Goal: Transaction & Acquisition: Obtain resource

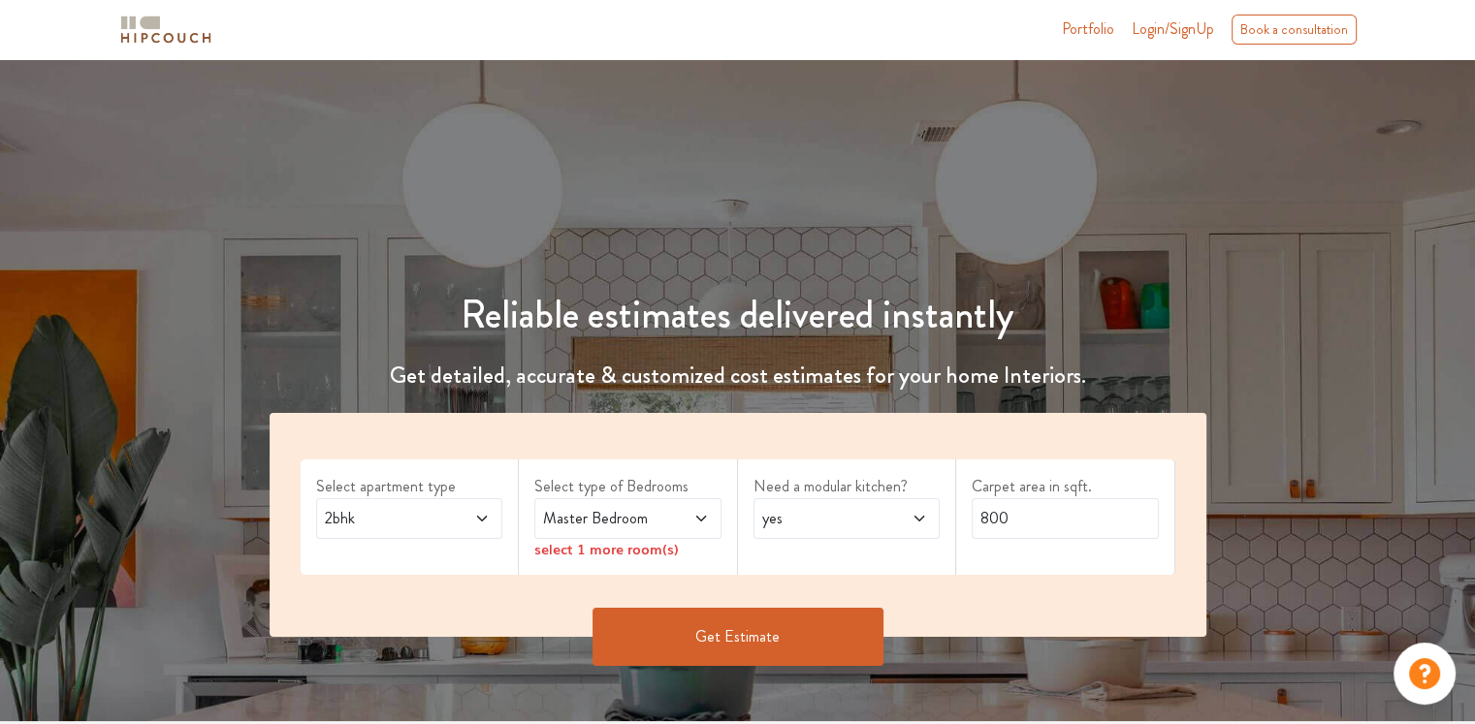
click at [384, 525] on span "2bhk" at bounding box center [384, 518] width 127 height 23
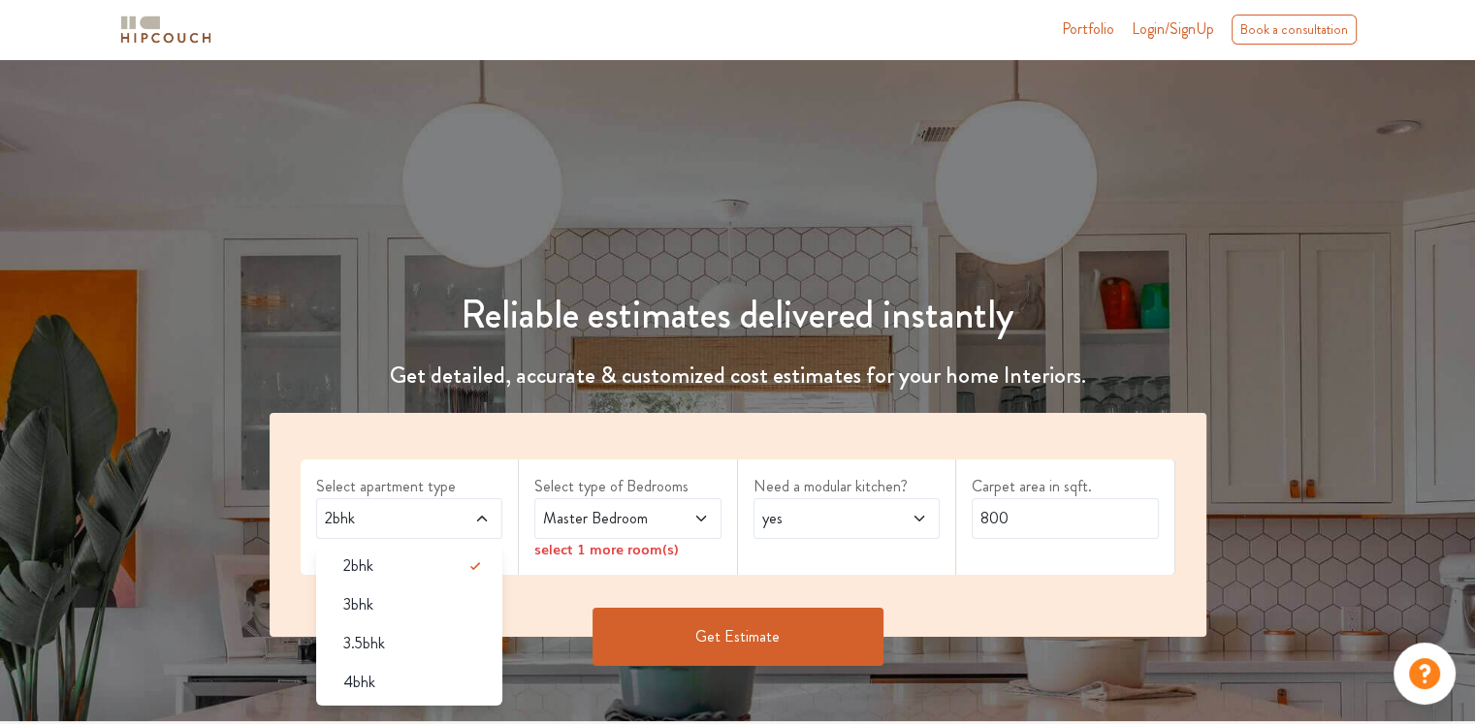
click at [384, 525] on span "2bhk" at bounding box center [384, 518] width 127 height 23
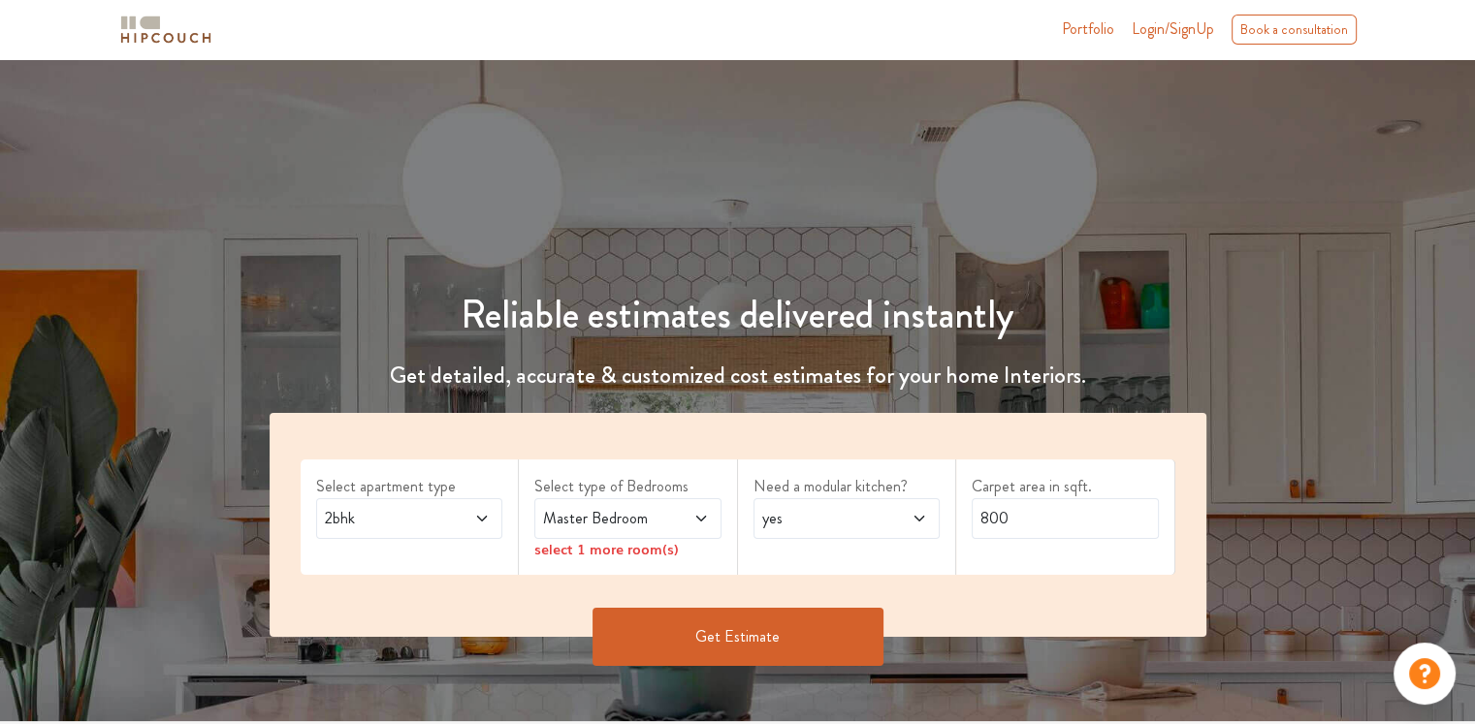
click at [425, 519] on span "2bhk" at bounding box center [384, 518] width 127 height 23
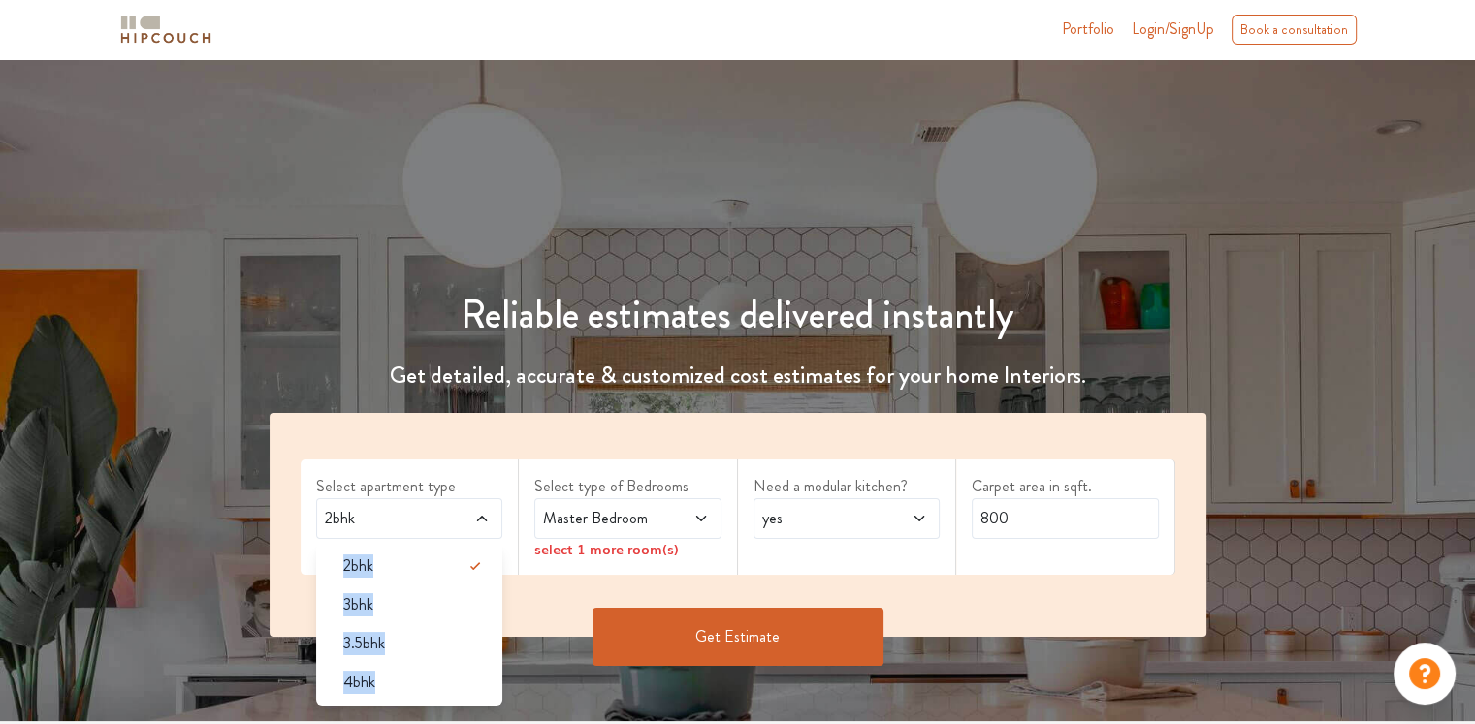
click at [425, 519] on span "2bhk" at bounding box center [384, 518] width 127 height 23
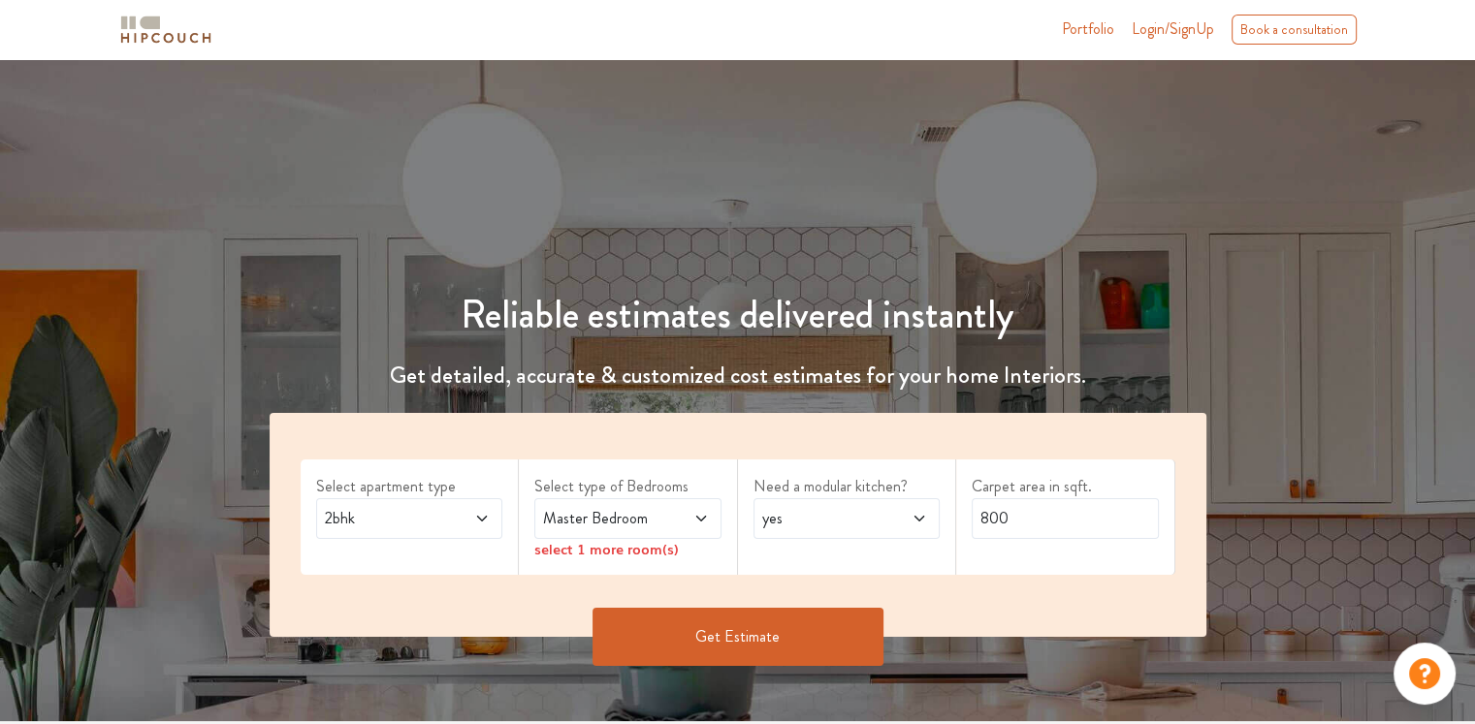
click at [675, 520] on span at bounding box center [687, 518] width 43 height 23
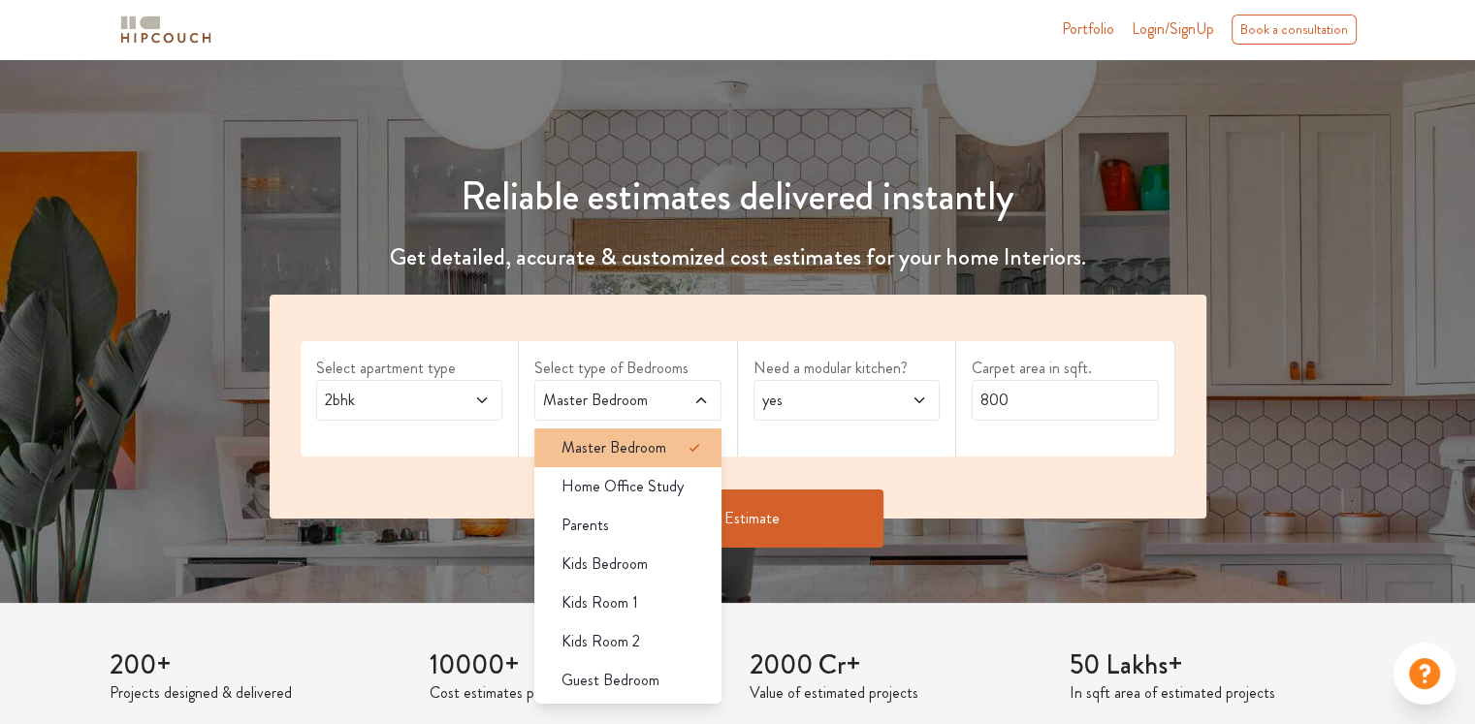
scroll to position [194, 0]
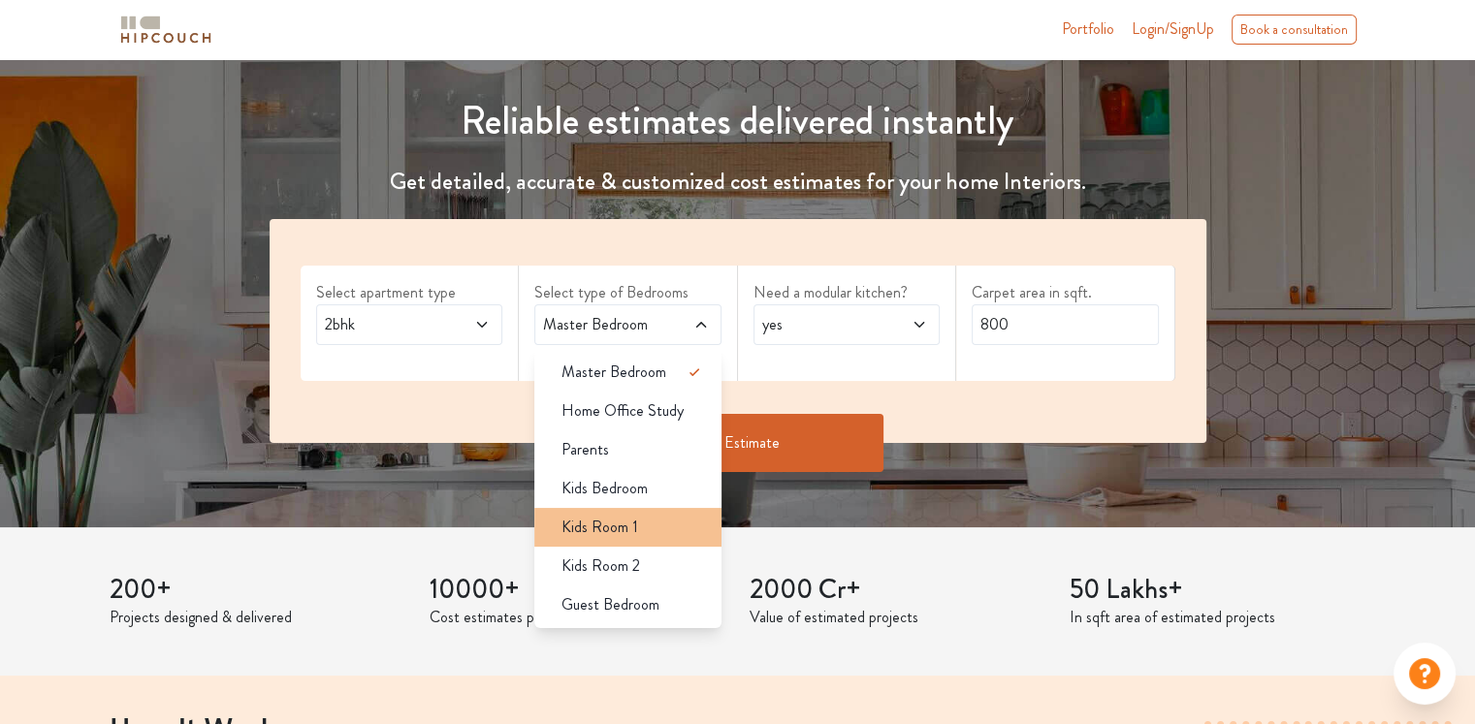
click at [666, 536] on div "Kids Room 1" at bounding box center [634, 527] width 176 height 23
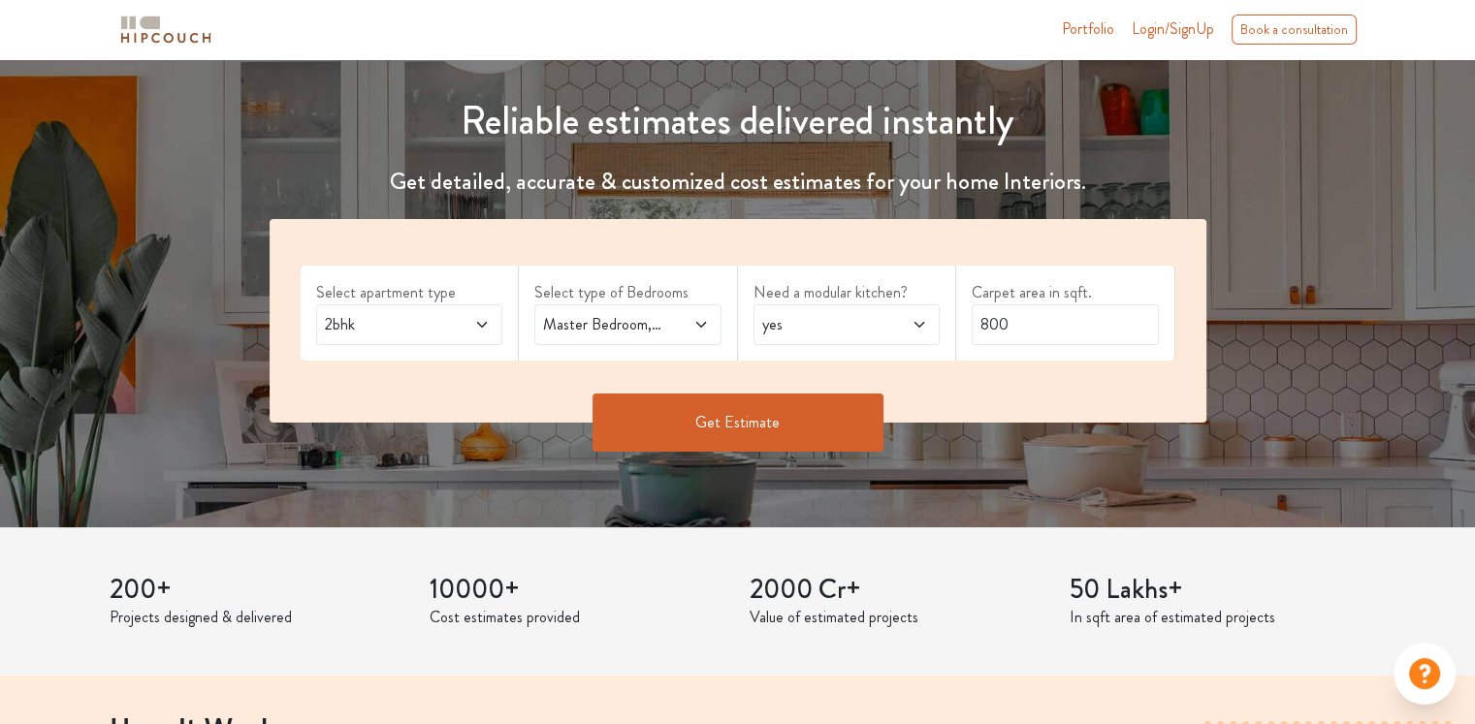
click at [668, 338] on div "Master Bedroom,Kids Room 1" at bounding box center [627, 324] width 187 height 41
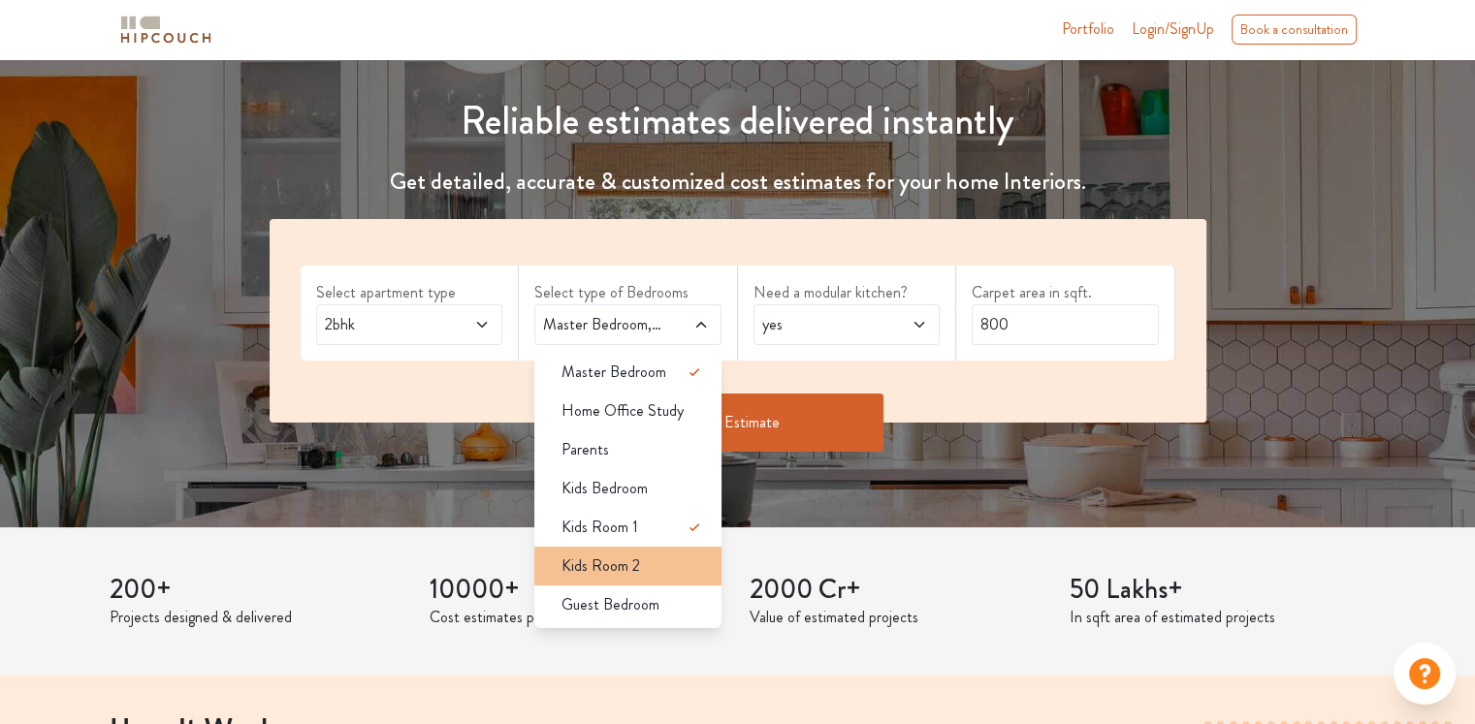
click at [637, 567] on span "Kids Room 2" at bounding box center [600, 566] width 79 height 23
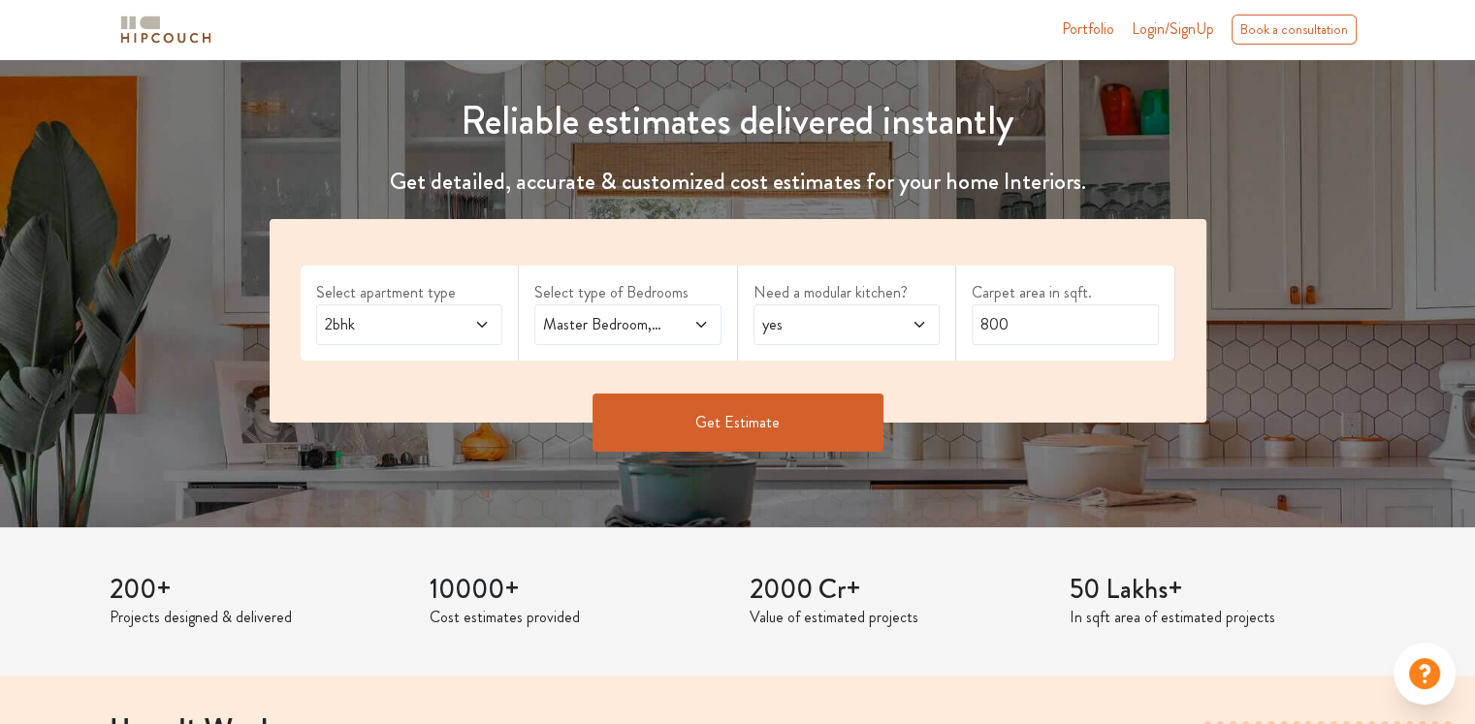
click at [648, 330] on span "Master Bedroom,Kids Room 2" at bounding box center [602, 324] width 127 height 23
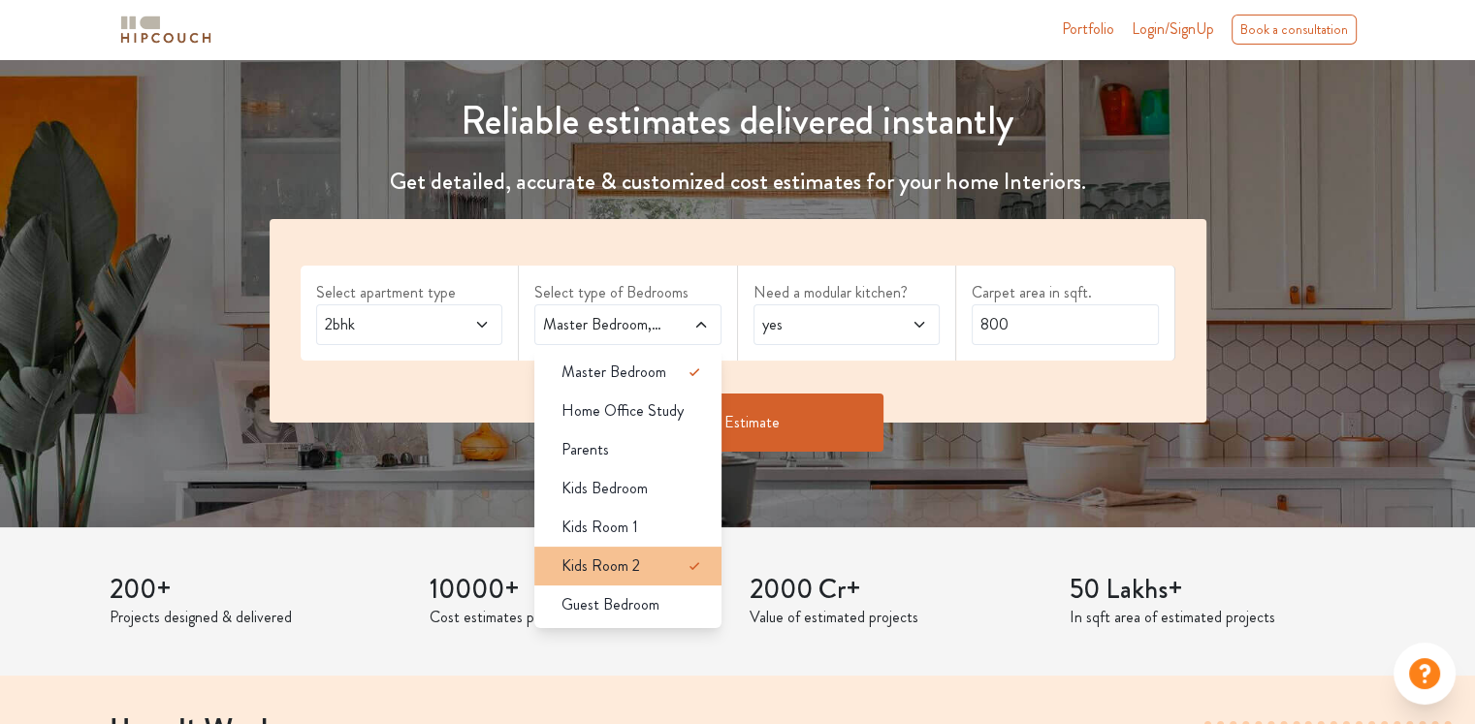
click at [664, 559] on div "Kids Room 2" at bounding box center [634, 566] width 176 height 23
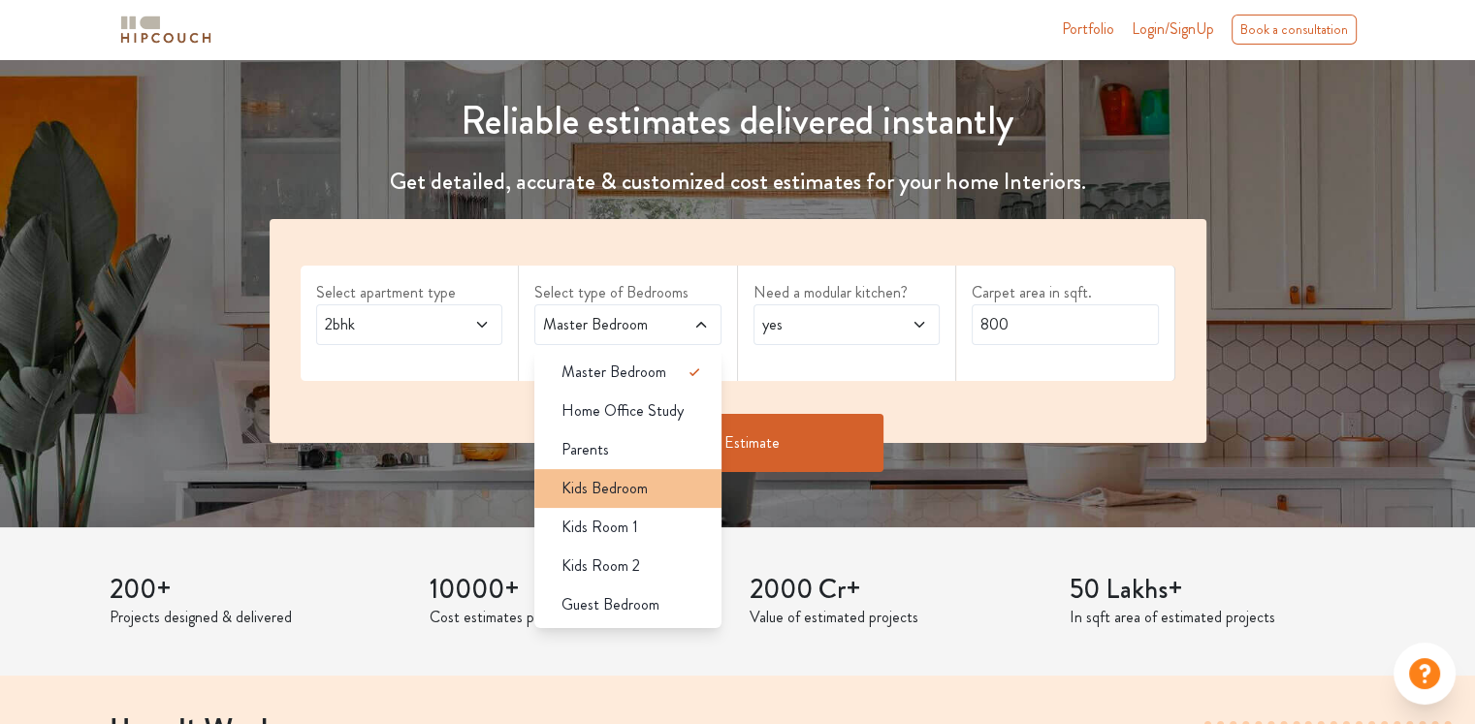
click at [665, 493] on div "Kids Bedroom" at bounding box center [634, 488] width 176 height 23
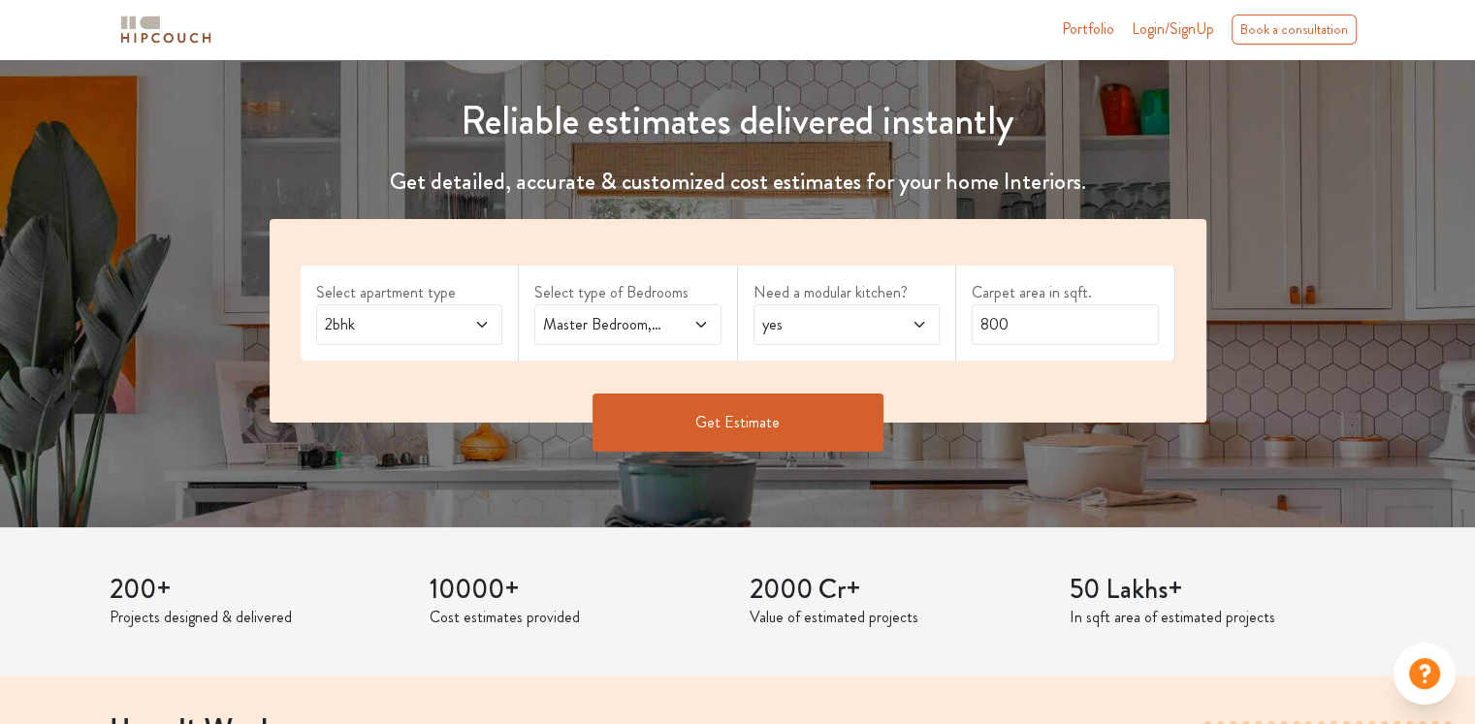
click at [648, 332] on span "Master Bedroom,Kids Bedroom" at bounding box center [602, 324] width 127 height 23
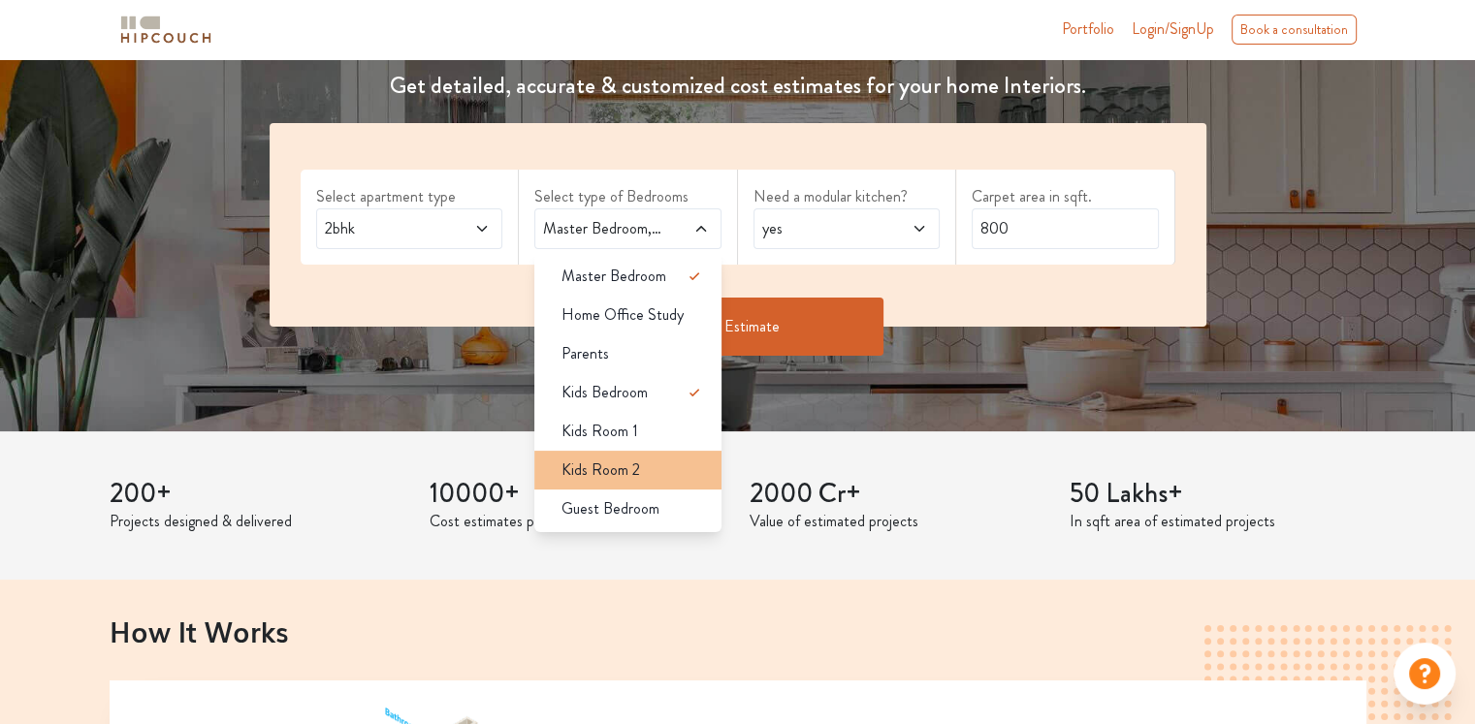
scroll to position [291, 0]
click at [970, 343] on div "Get Estimate" at bounding box center [738, 326] width 960 height 58
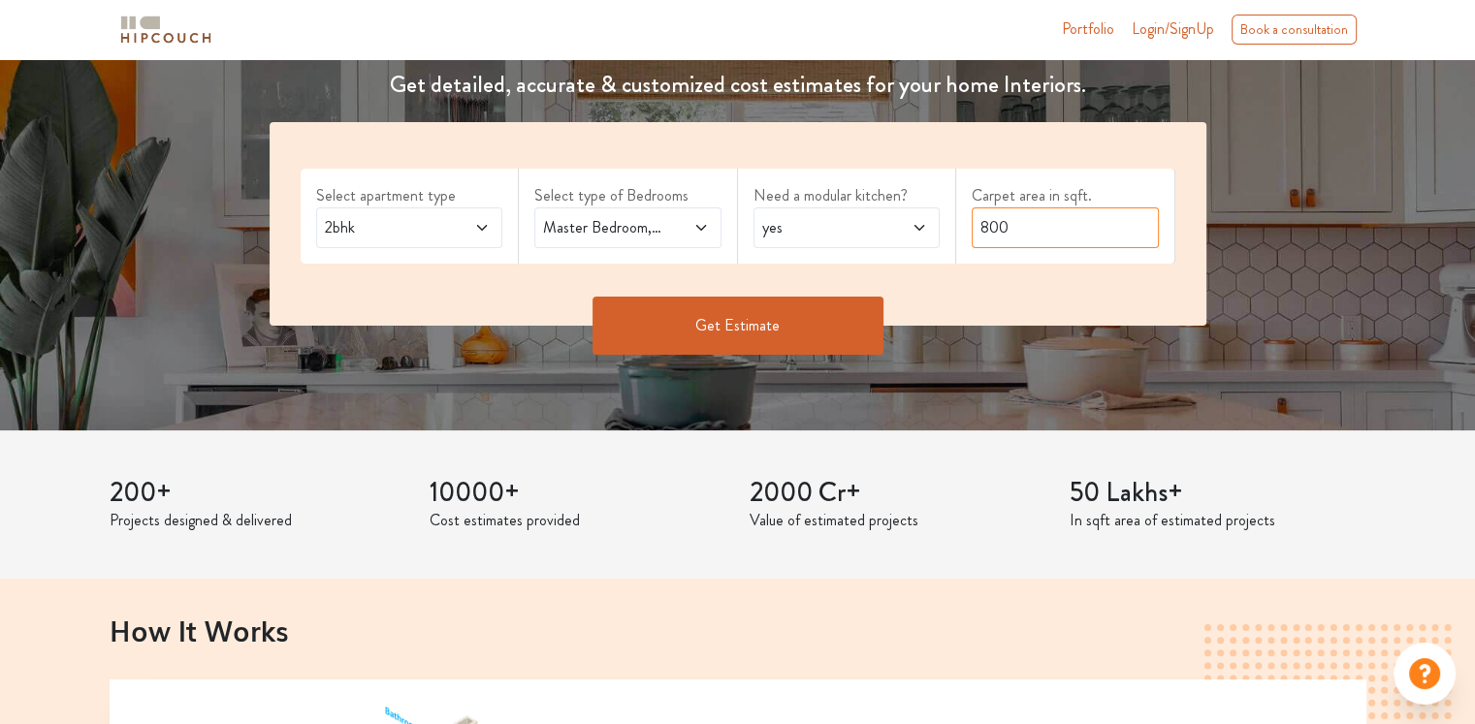
drag, startPoint x: 1031, startPoint y: 231, endPoint x: 967, endPoint y: 233, distance: 64.0
click at [967, 233] on div "Carpet area in sqft. 800" at bounding box center [1065, 216] width 219 height 95
type input "650"
click at [865, 322] on button "Get Estimate" at bounding box center [737, 326] width 291 height 58
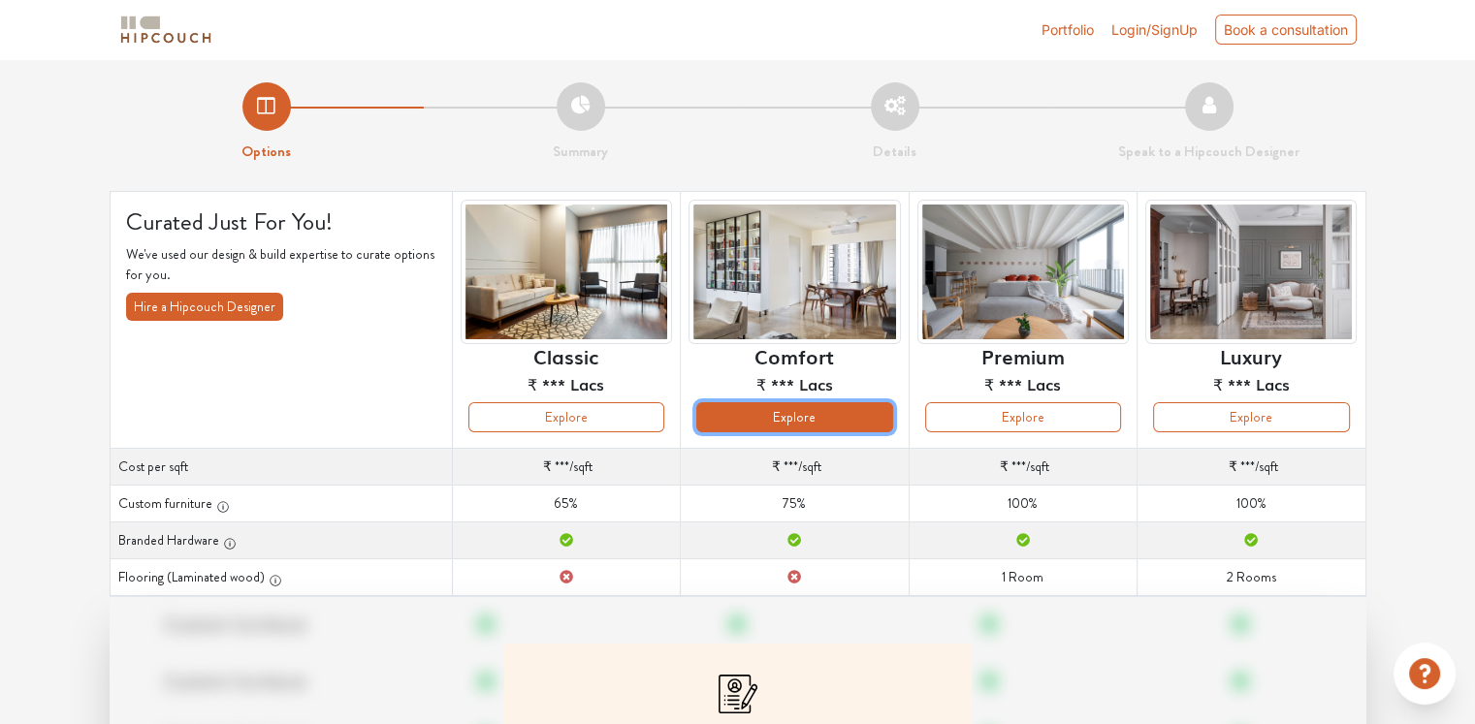
click at [830, 423] on button "Explore" at bounding box center [794, 417] width 196 height 30
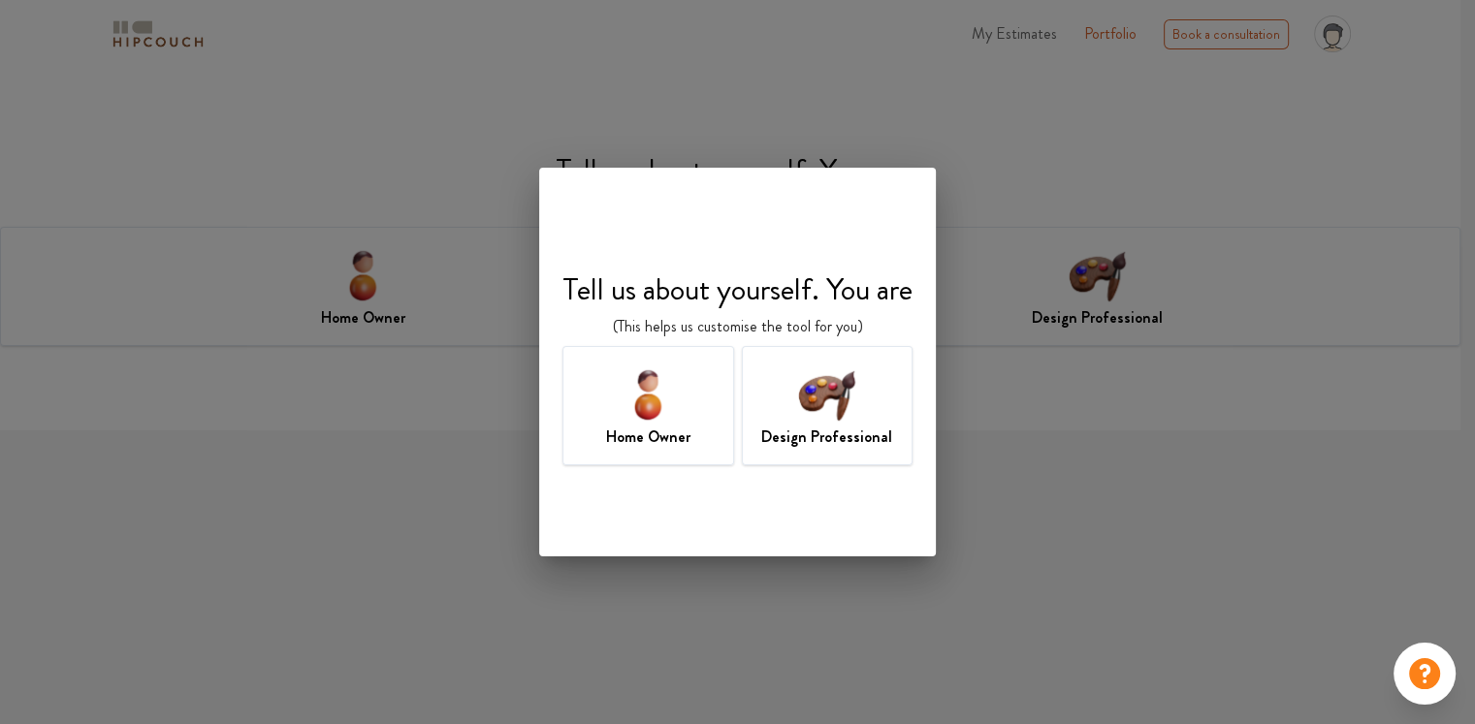
click at [786, 393] on div "Design Professional" at bounding box center [828, 405] width 172 height 119
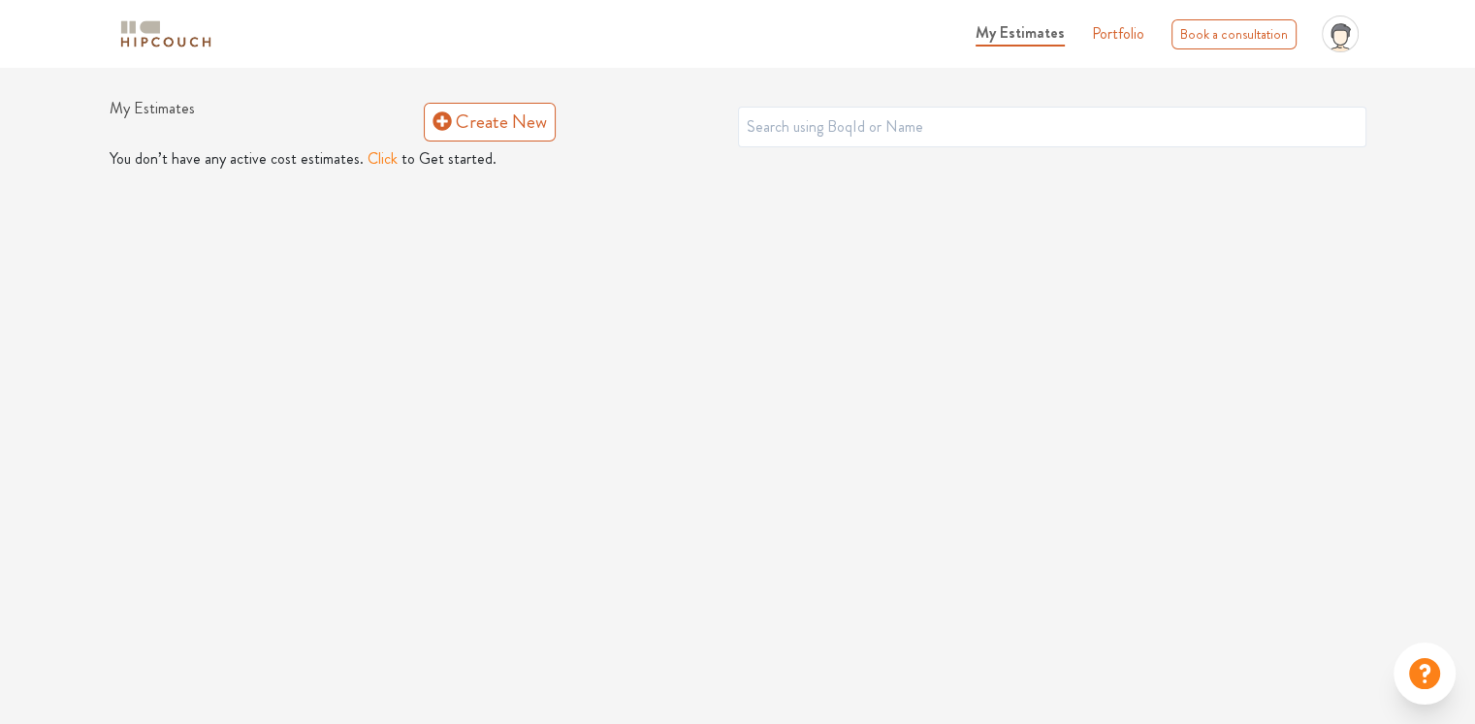
click at [372, 162] on button "Click" at bounding box center [382, 158] width 30 height 23
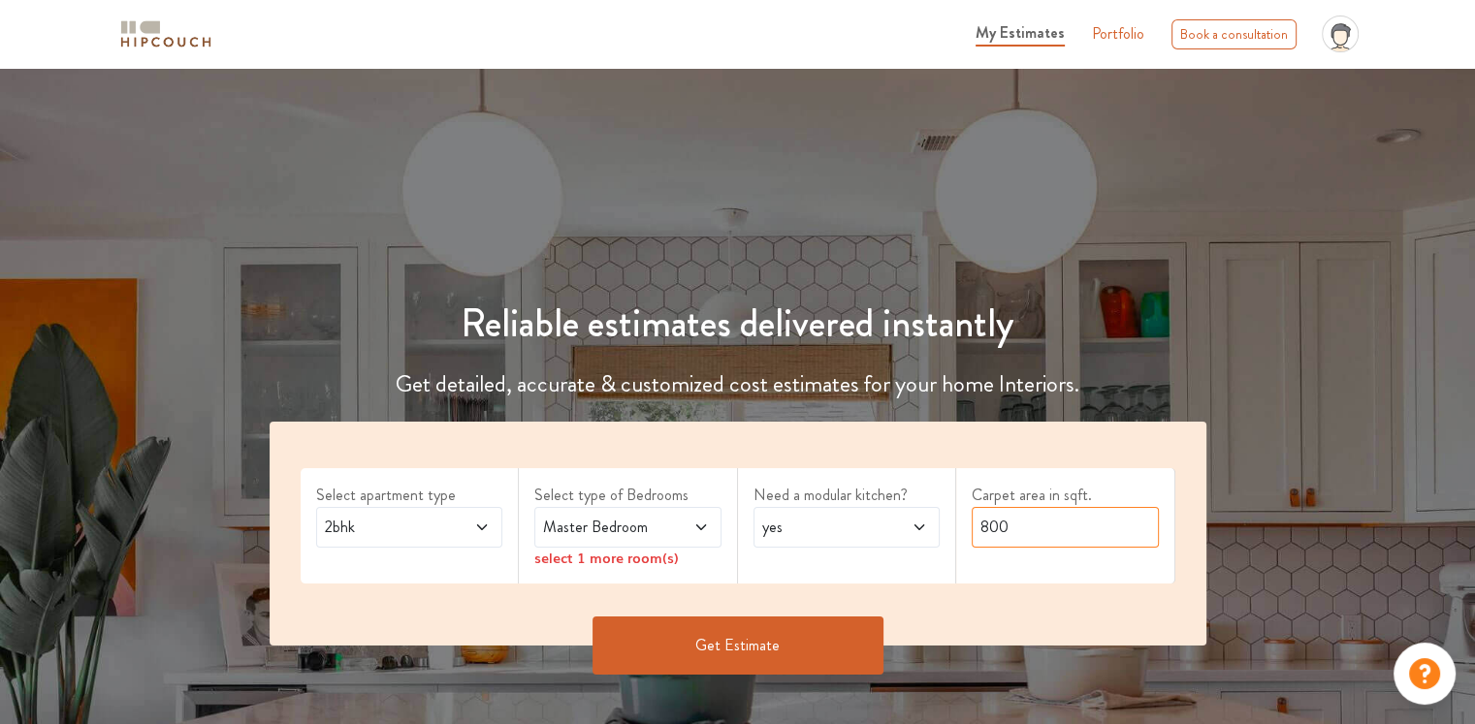
drag, startPoint x: 1013, startPoint y: 532, endPoint x: 975, endPoint y: 533, distance: 37.8
click at [975, 533] on input "800" at bounding box center [1065, 527] width 187 height 41
click at [703, 526] on icon at bounding box center [700, 528] width 10 height 6
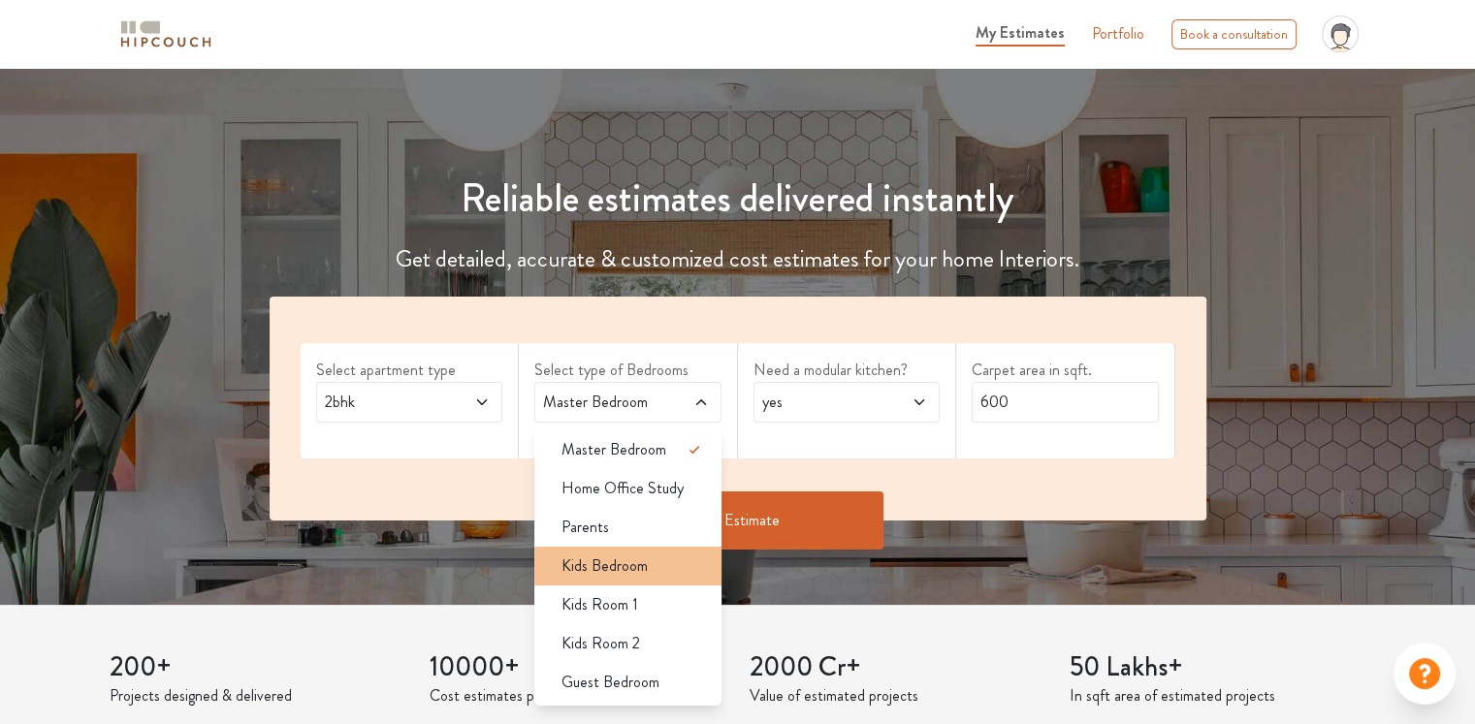
scroll to position [194, 0]
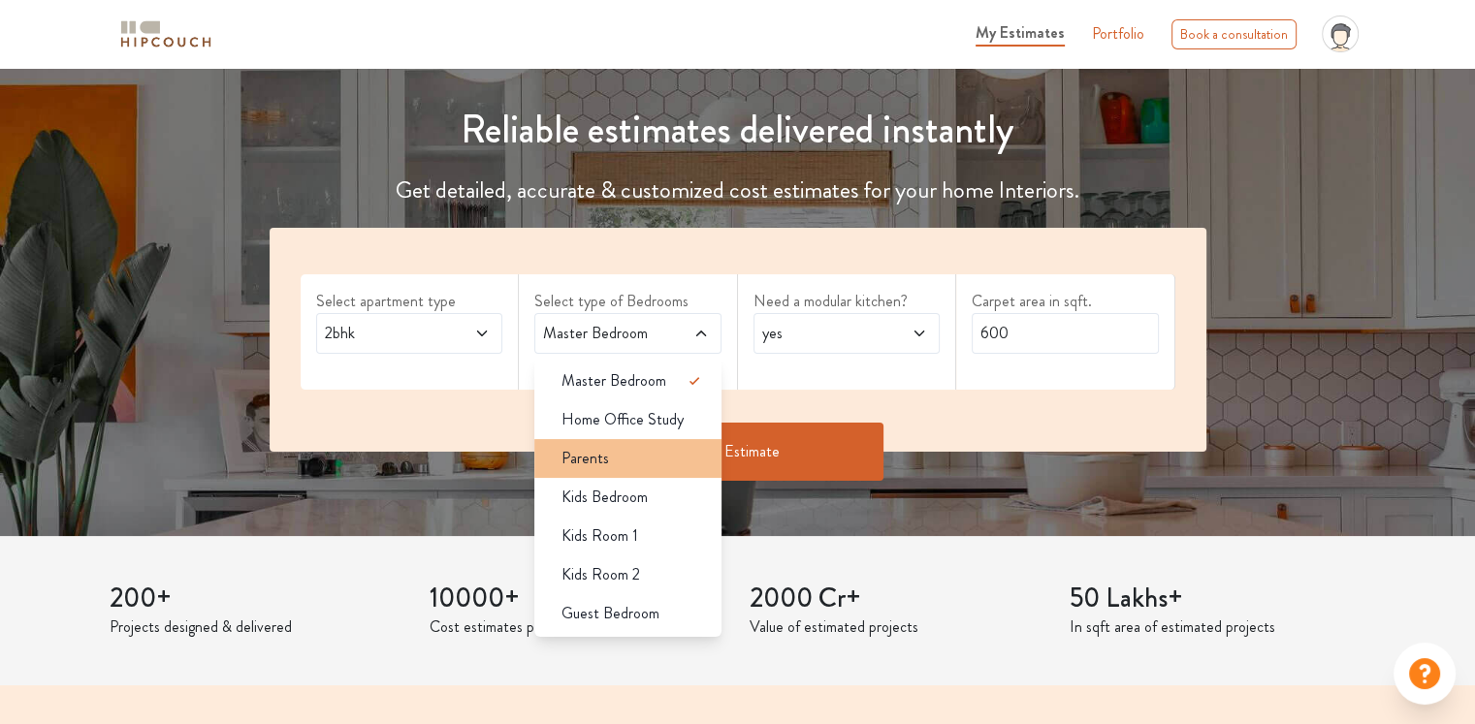
click at [671, 465] on div "Parents" at bounding box center [634, 458] width 176 height 23
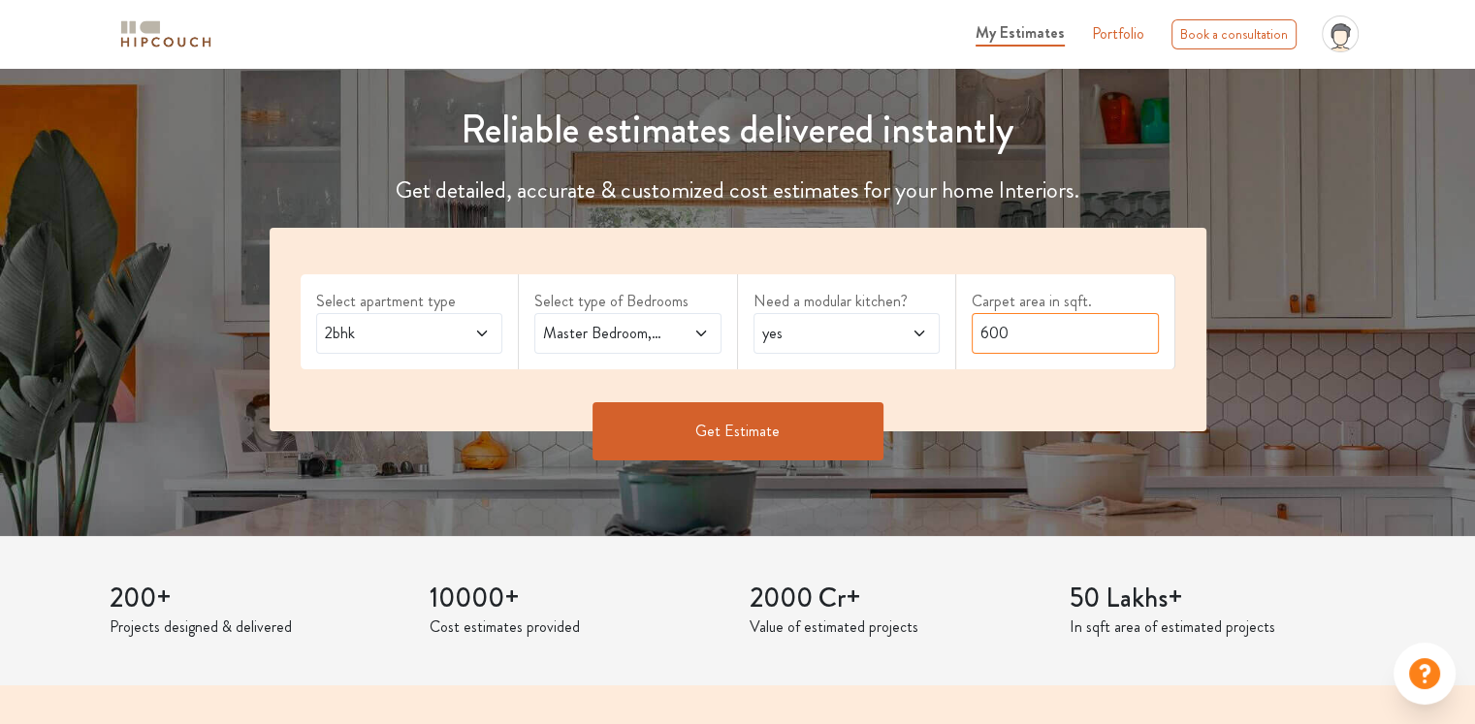
drag, startPoint x: 1013, startPoint y: 324, endPoint x: 973, endPoint y: 326, distance: 40.8
click at [973, 326] on input "600" at bounding box center [1065, 333] width 187 height 41
type input "650"
click at [896, 322] on span at bounding box center [905, 333] width 43 height 23
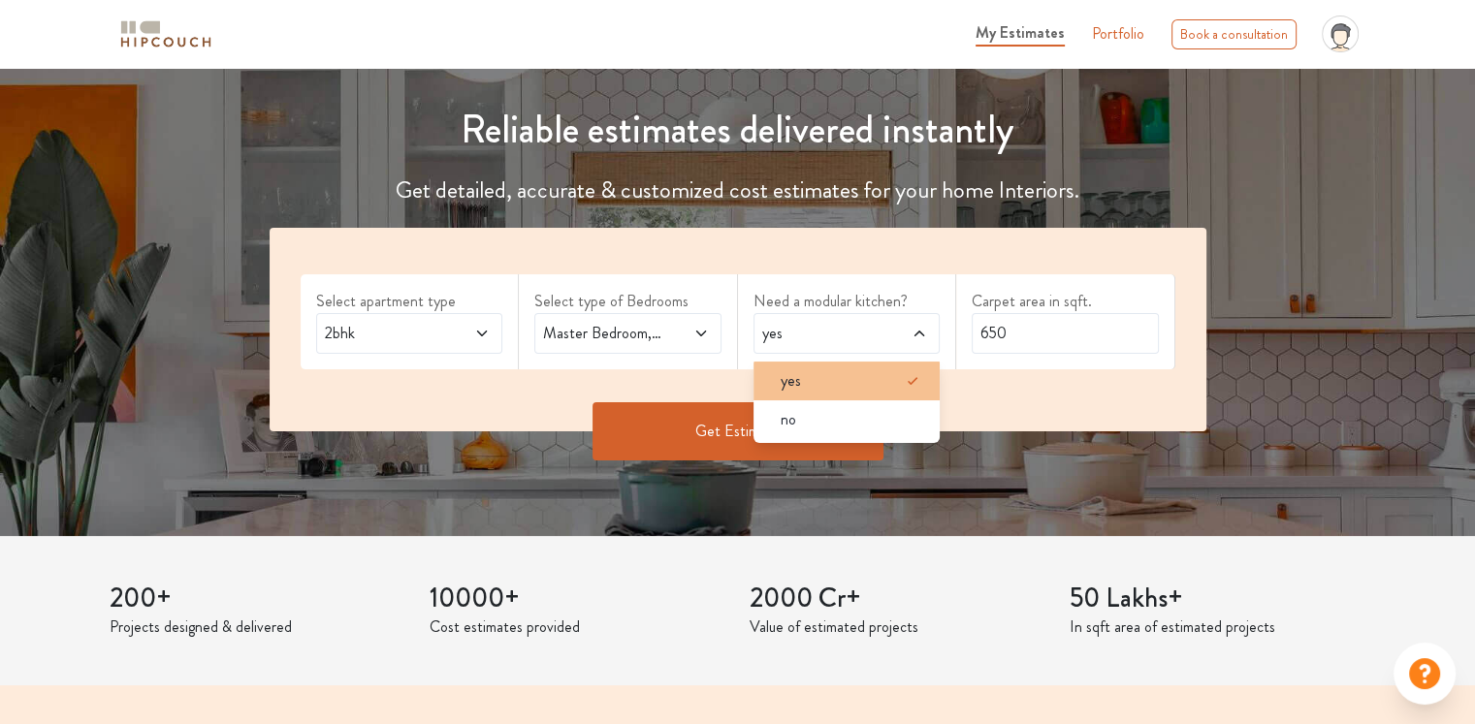
click at [872, 373] on div "yes" at bounding box center [853, 380] width 176 height 23
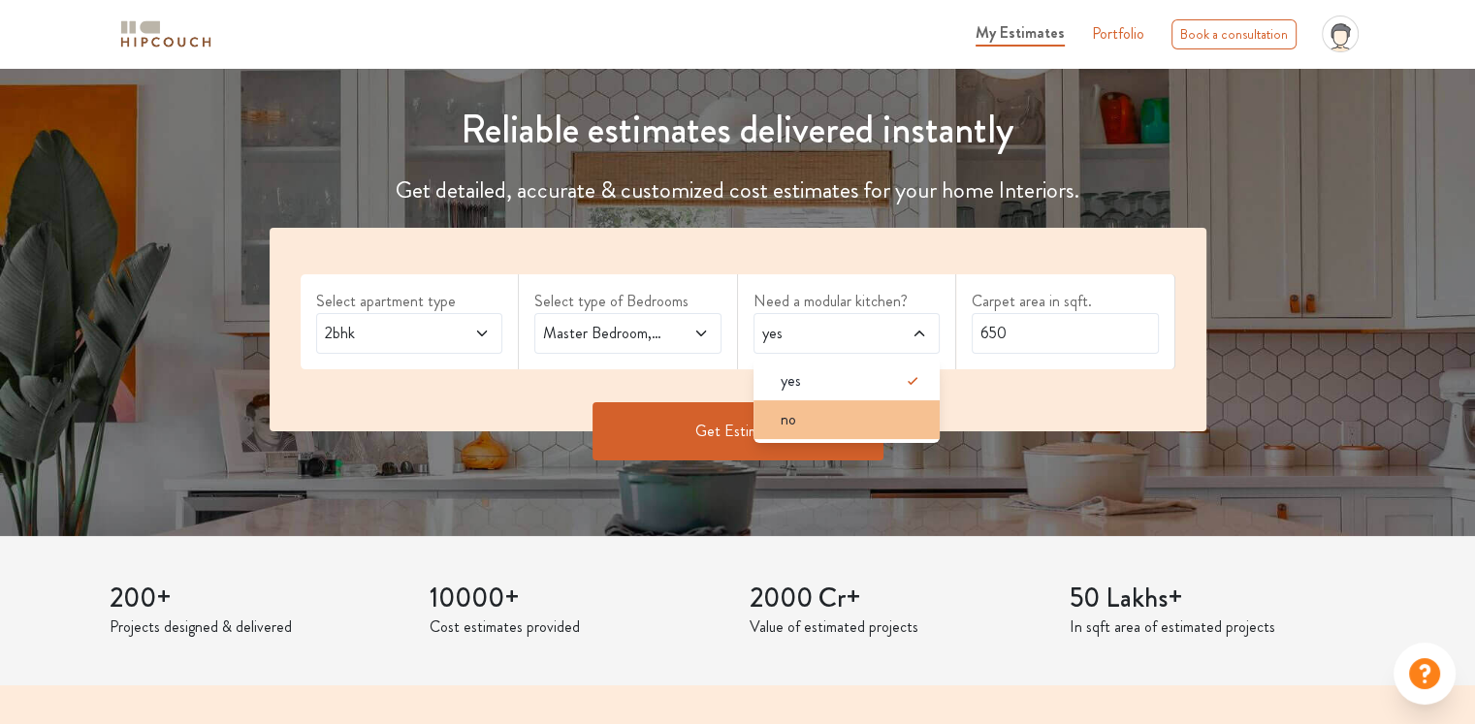
click at [879, 401] on li "no" at bounding box center [846, 419] width 187 height 39
click at [841, 313] on div "no" at bounding box center [846, 333] width 187 height 41
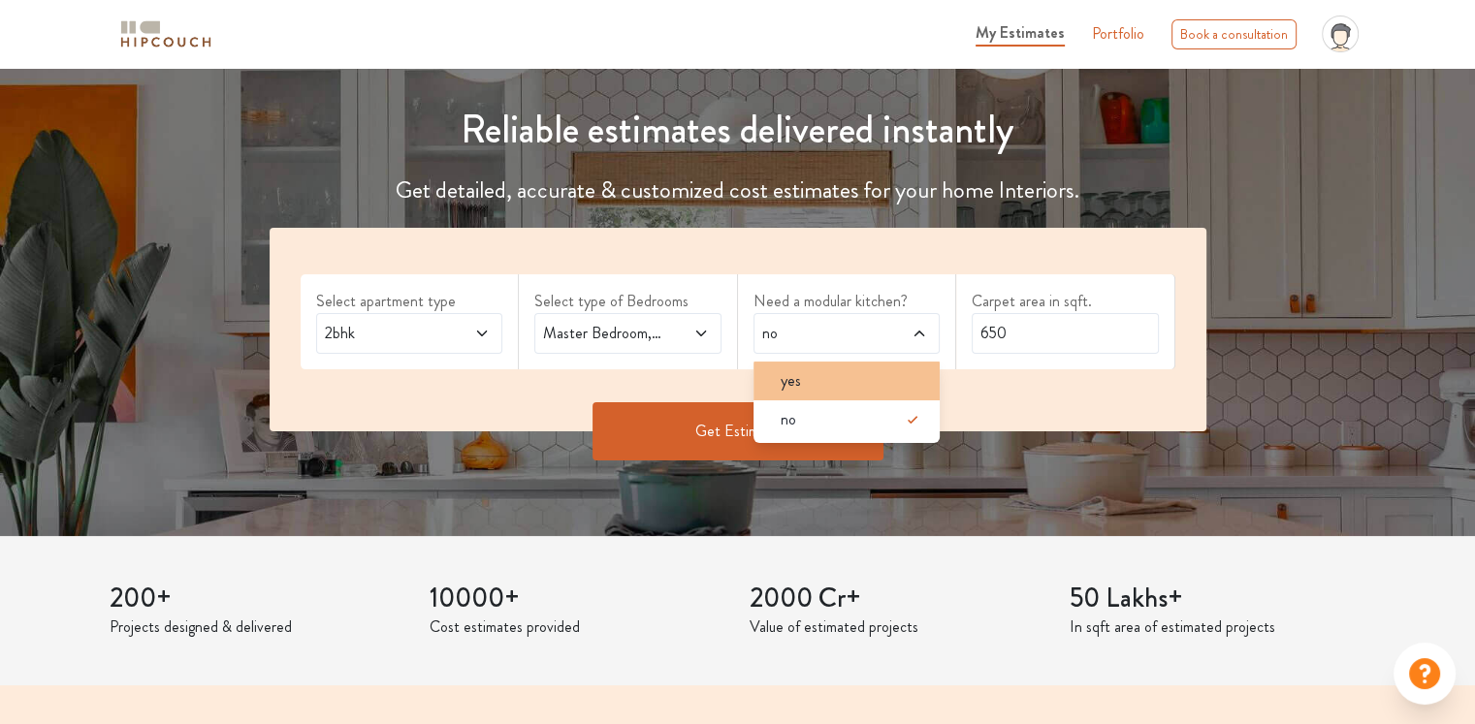
click at [838, 395] on li "yes" at bounding box center [846, 381] width 187 height 39
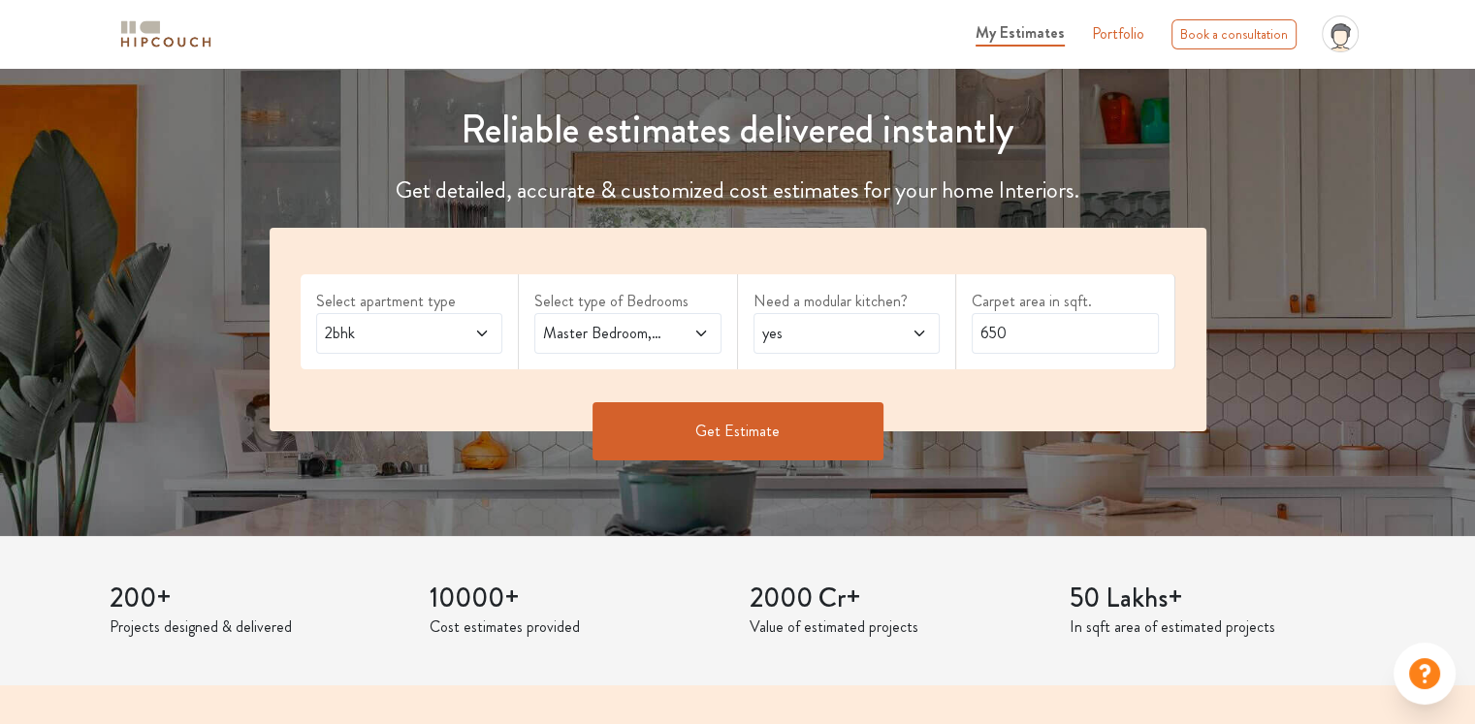
click at [743, 446] on button "Get Estimate" at bounding box center [737, 431] width 291 height 58
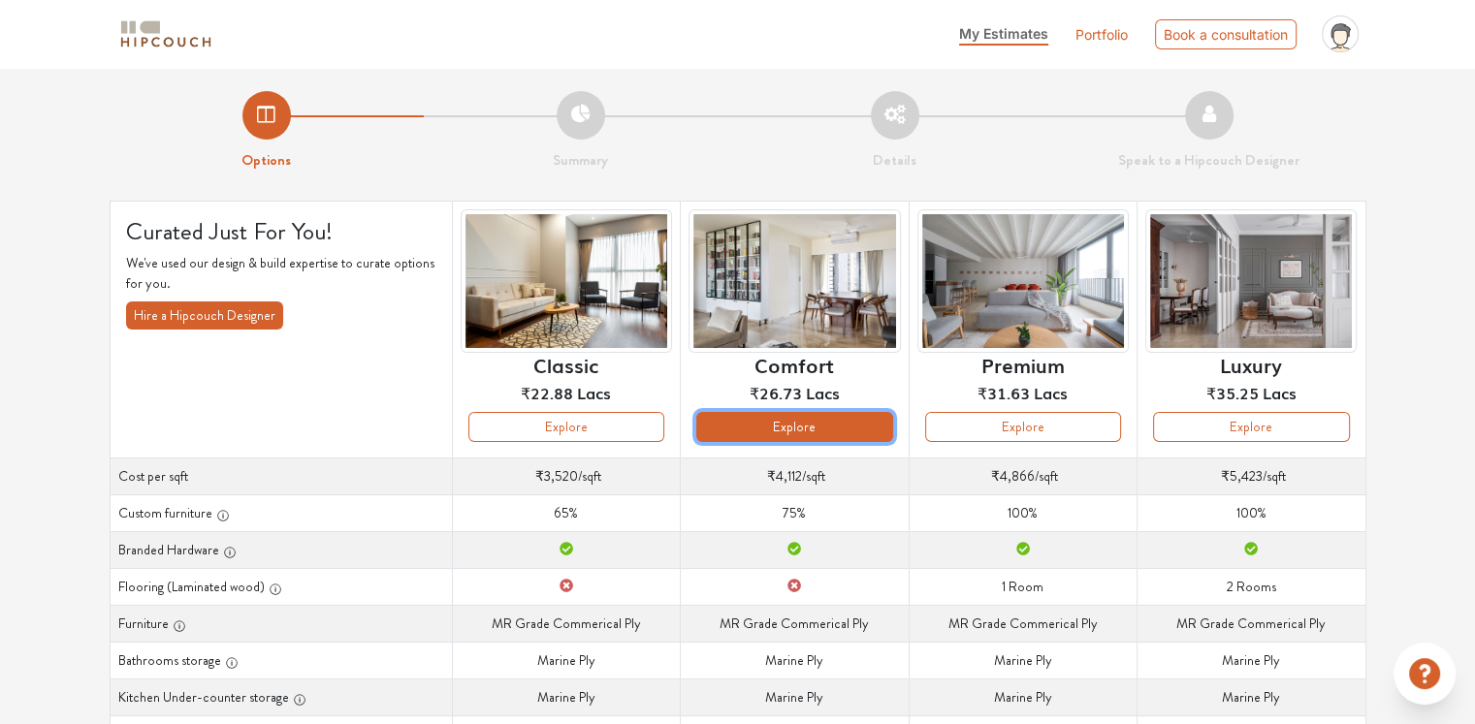
click at [760, 439] on button "Explore" at bounding box center [794, 427] width 196 height 30
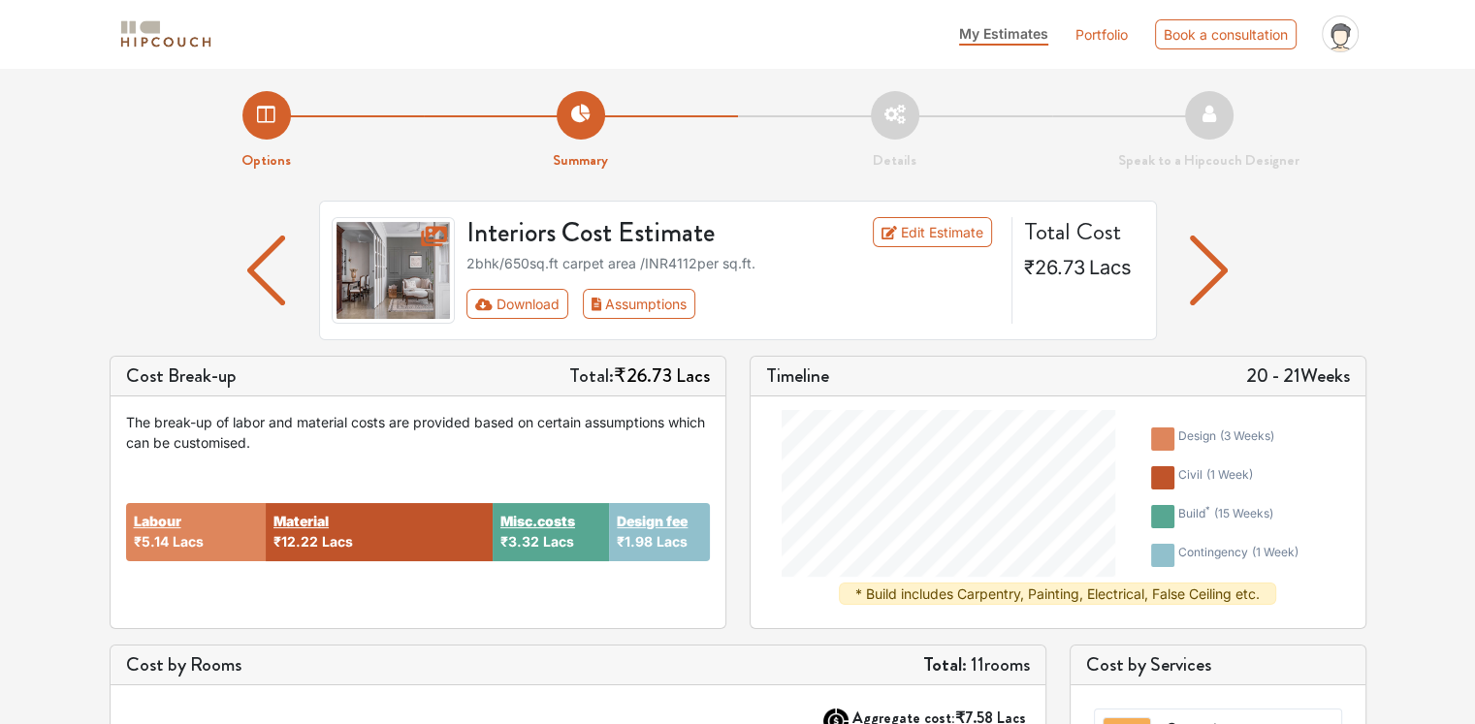
click at [1206, 272] on img "button" at bounding box center [1209, 271] width 38 height 70
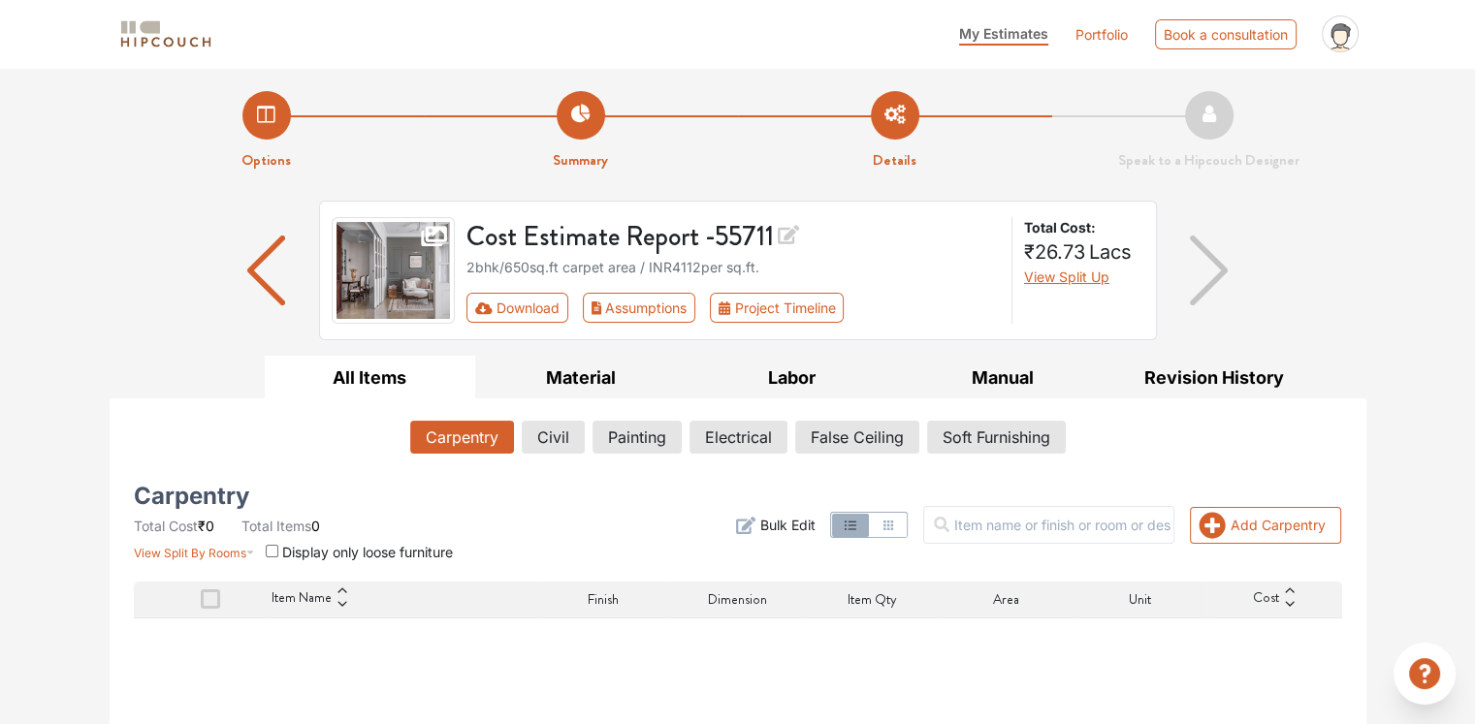
click at [270, 274] on img "button" at bounding box center [266, 271] width 38 height 70
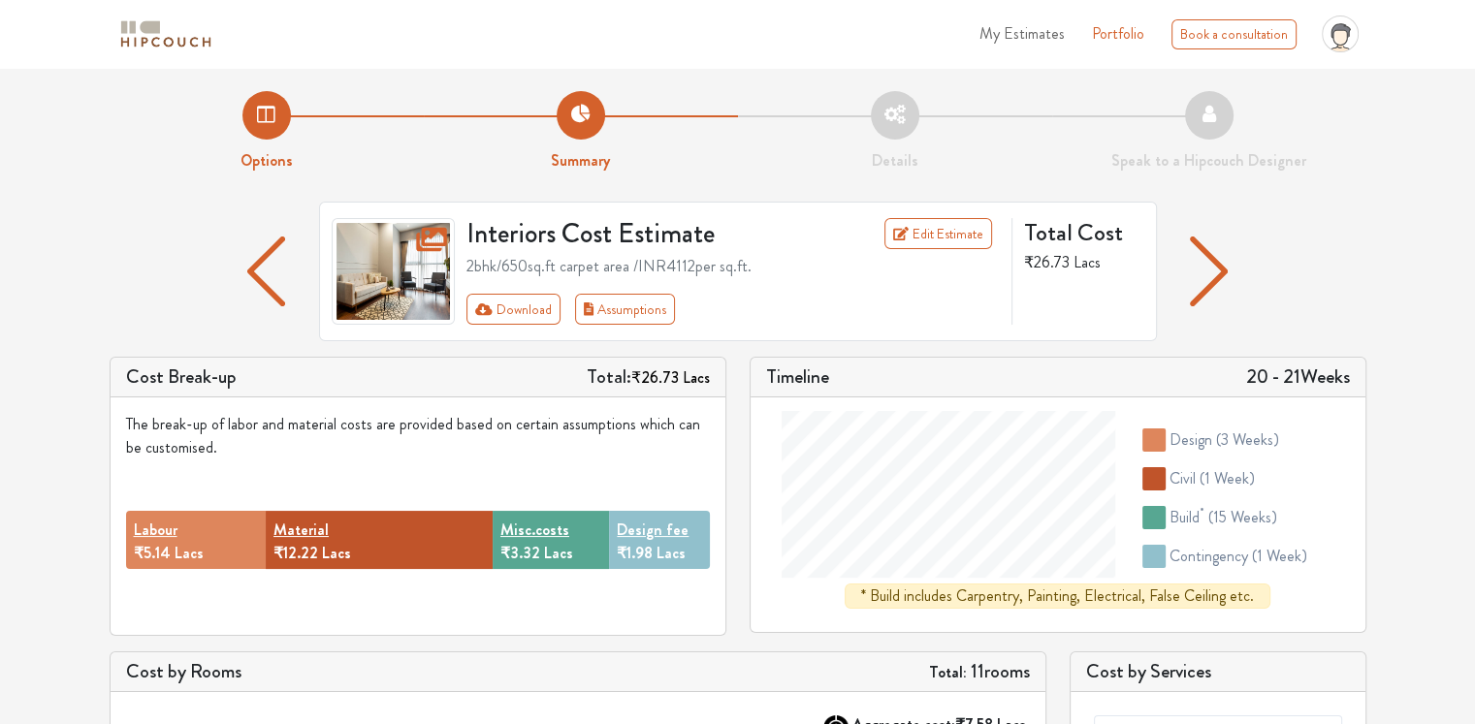
click at [904, 114] on li "Details" at bounding box center [895, 131] width 314 height 81
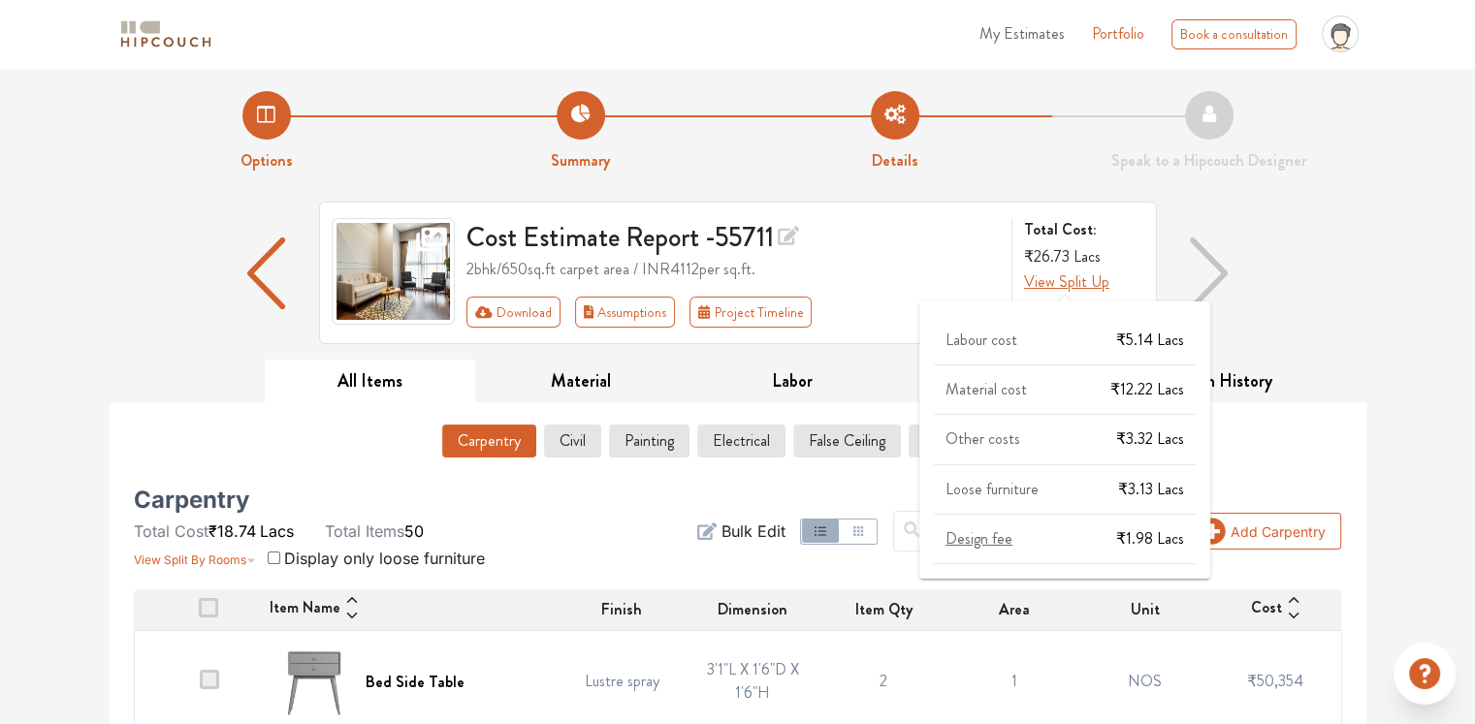
click at [1048, 286] on span "View Split Up" at bounding box center [1066, 282] width 85 height 22
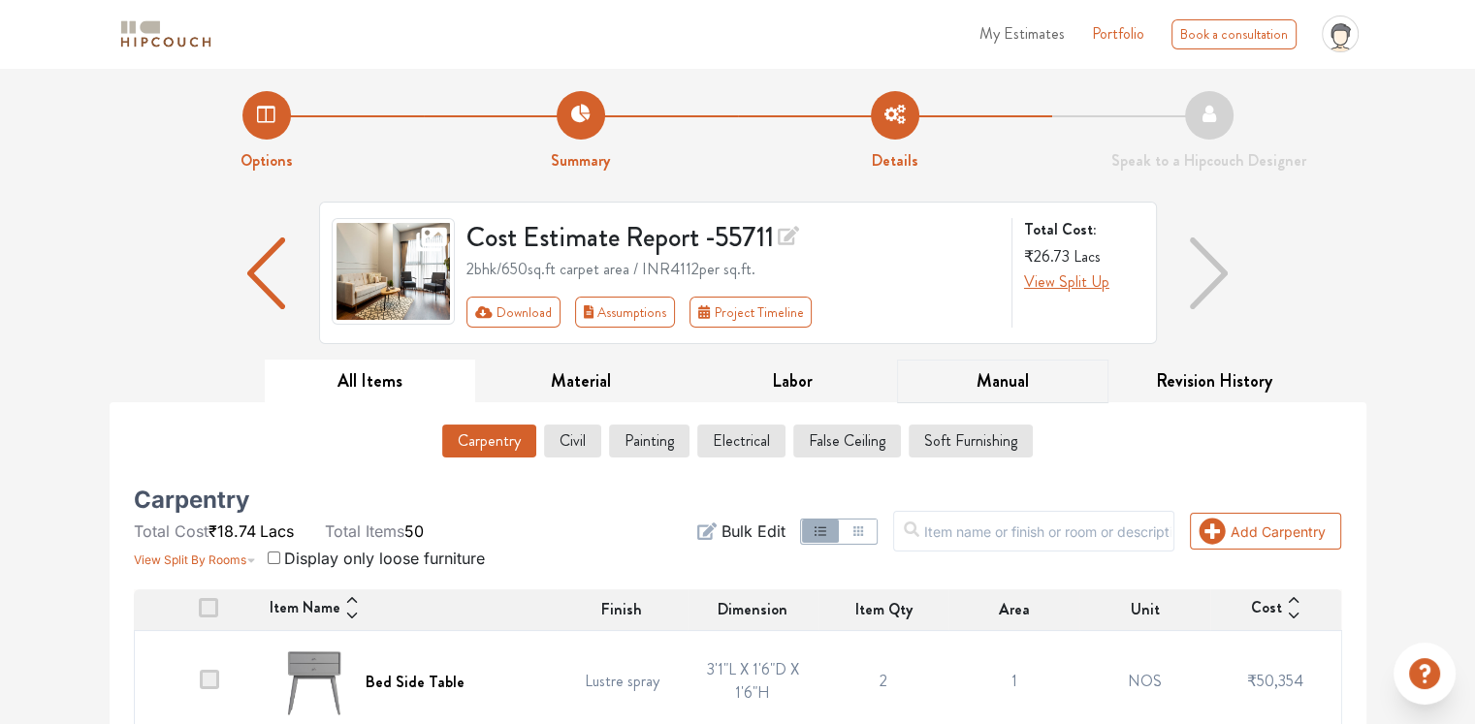
click at [997, 388] on button "Manual" at bounding box center [1002, 382] width 211 height 44
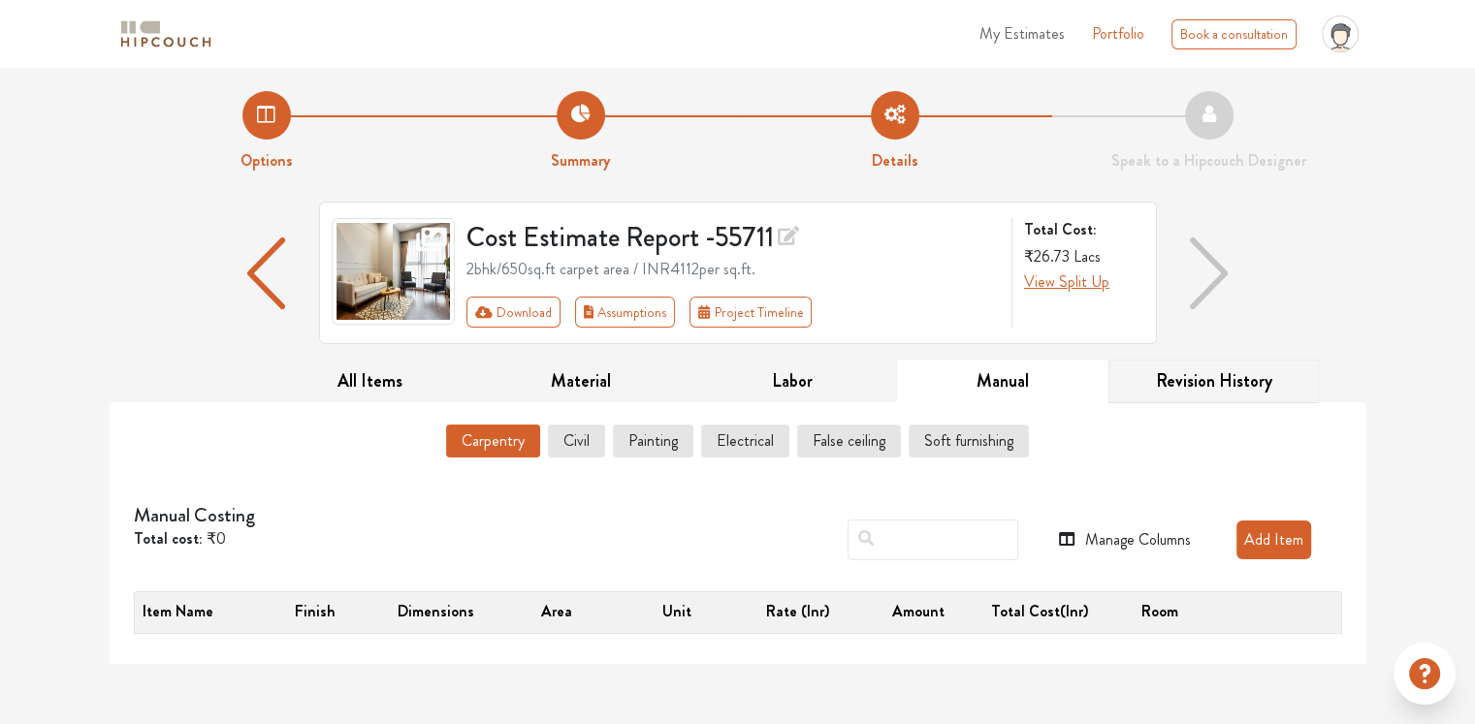
click at [1210, 385] on button "Revision History" at bounding box center [1213, 382] width 211 height 44
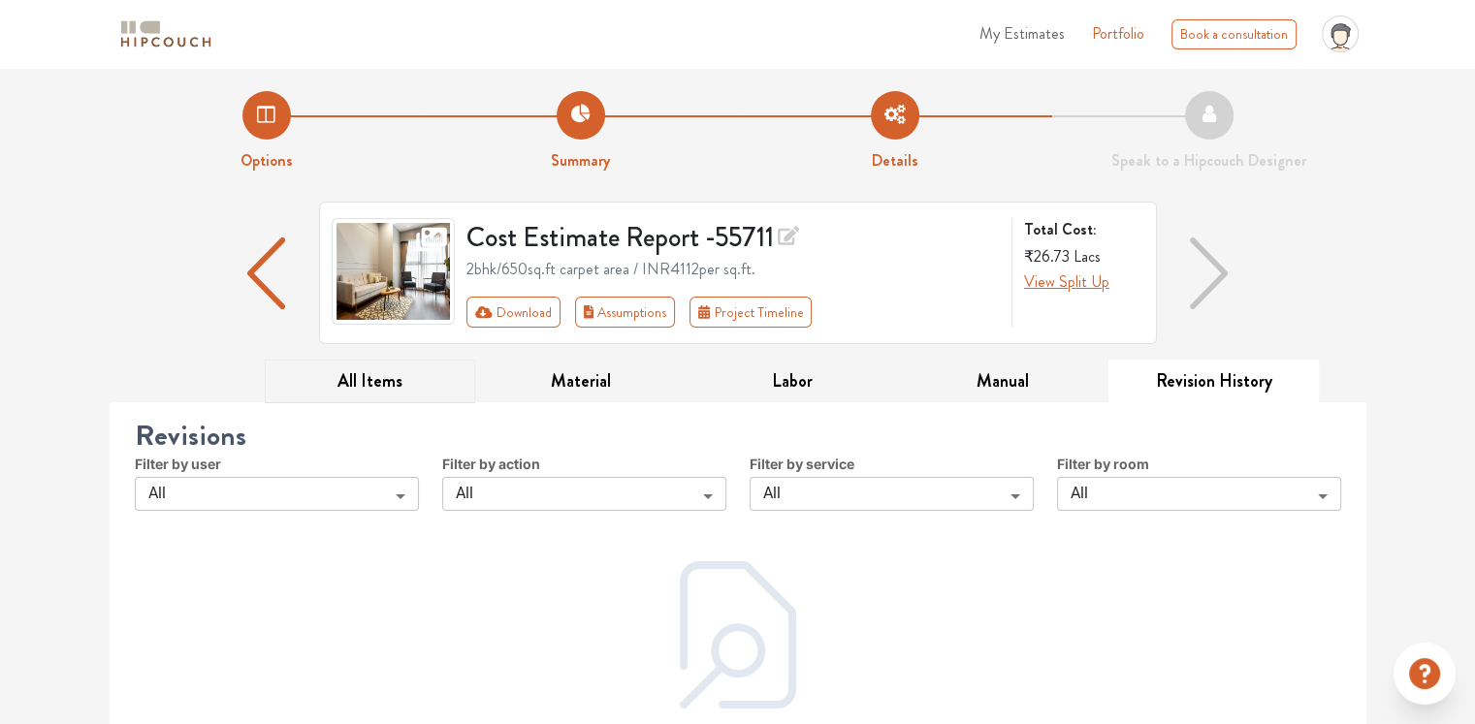
click at [347, 387] on button "All Items" at bounding box center [370, 382] width 211 height 44
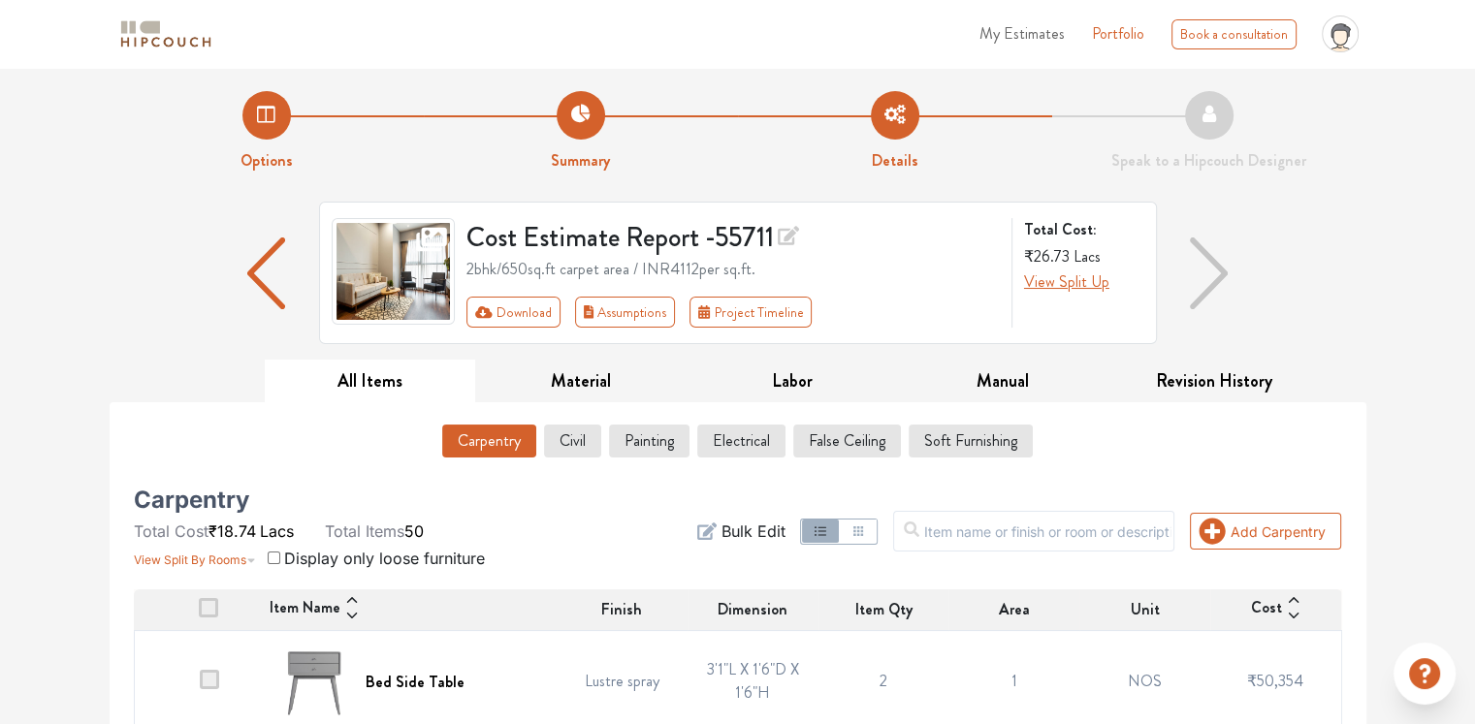
click at [251, 273] on img "button" at bounding box center [266, 274] width 39 height 72
